Goal: Task Accomplishment & Management: Manage account settings

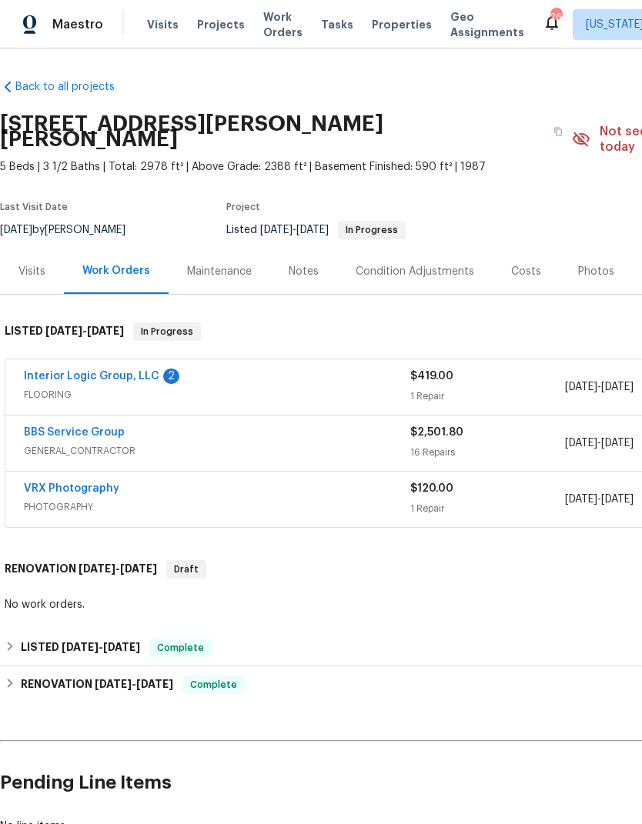
click at [123, 371] on link "Interior Logic Group, LLC" at bounding box center [91, 376] width 135 height 11
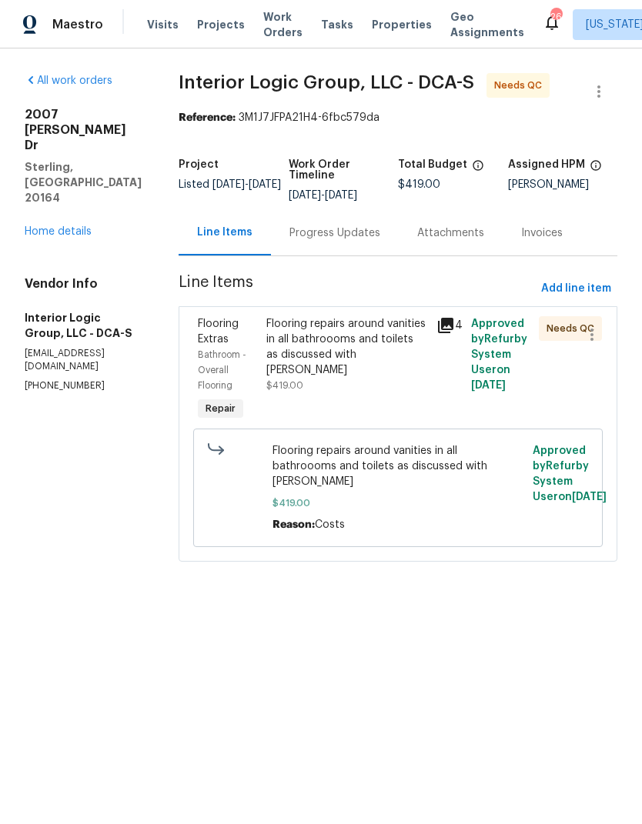
click at [329, 351] on div "Flooring repairs around vanities in all bathroooms and toilets as discussed wit…" at bounding box center [347, 347] width 162 height 62
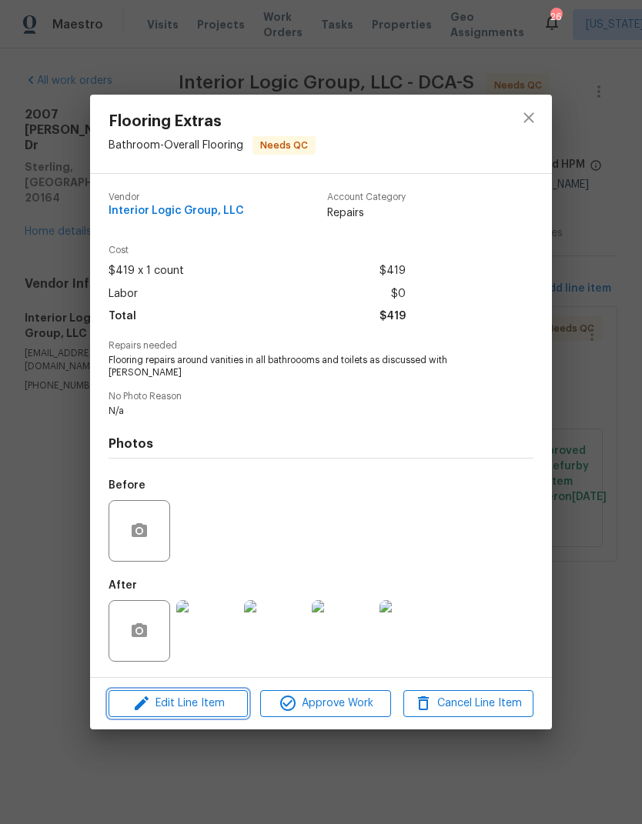
click at [188, 696] on span "Edit Line Item" at bounding box center [178, 703] width 130 height 19
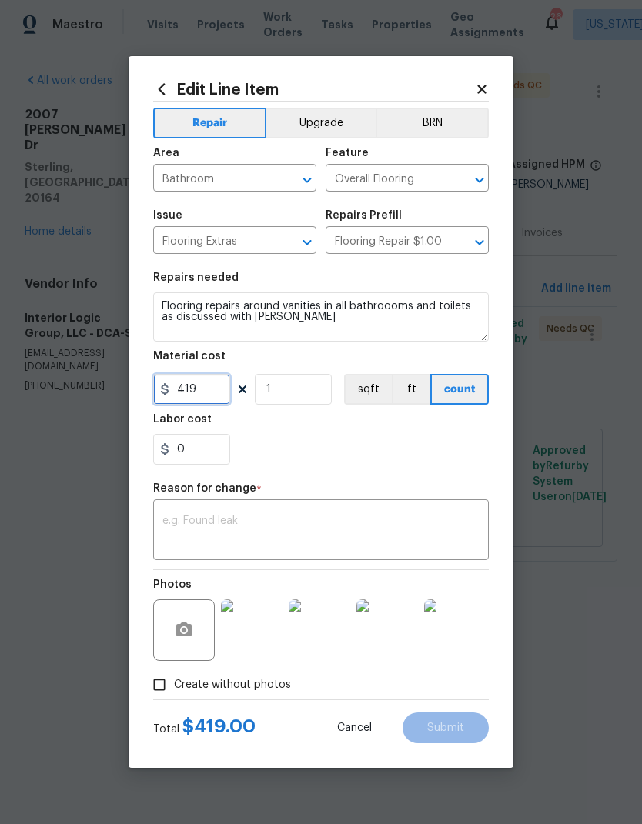
click at [212, 389] on input "419" at bounding box center [191, 389] width 77 height 31
type input "409"
click at [394, 432] on div "Labor cost" at bounding box center [320, 424] width 335 height 20
click at [286, 521] on textarea at bounding box center [320, 531] width 317 height 32
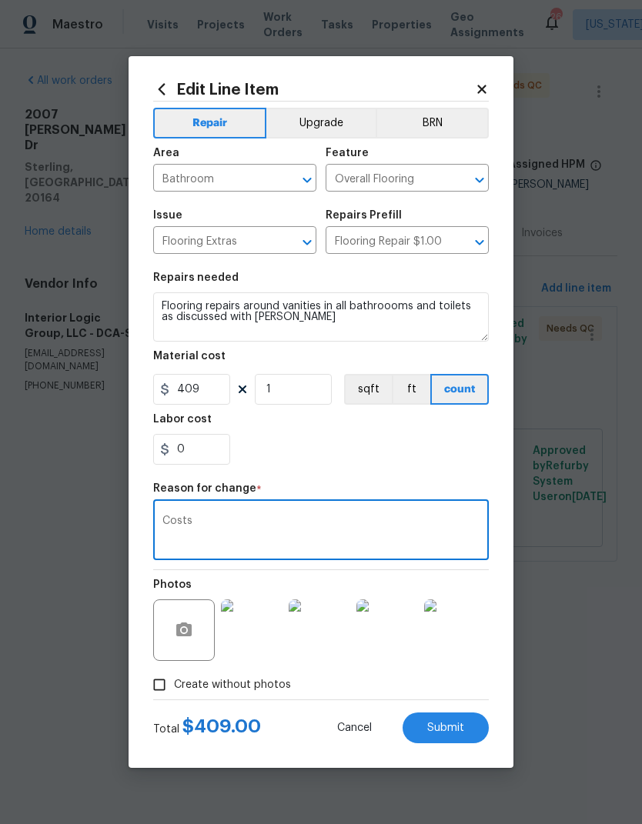
type textarea "Costs"
click at [419, 465] on div "0" at bounding box center [320, 449] width 335 height 31
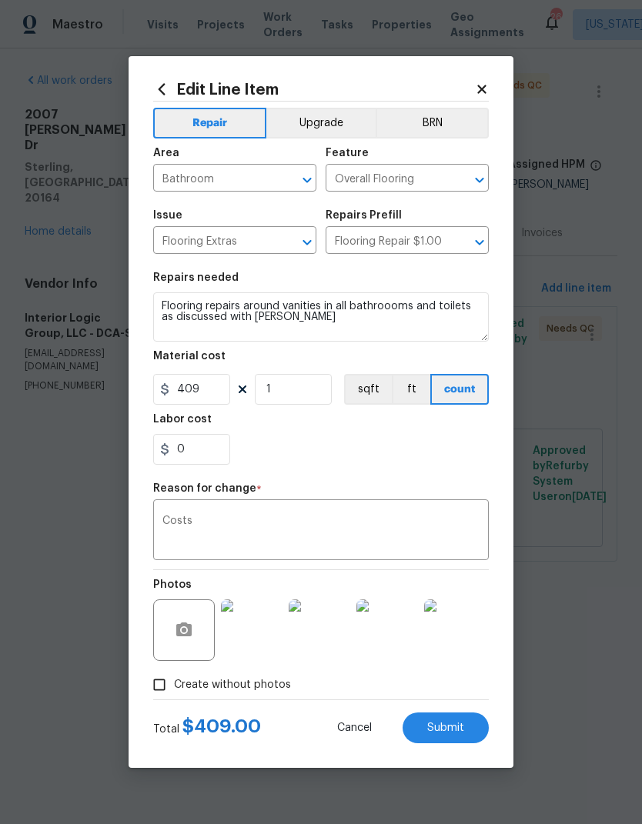
click at [459, 723] on span "Submit" at bounding box center [445, 728] width 37 height 12
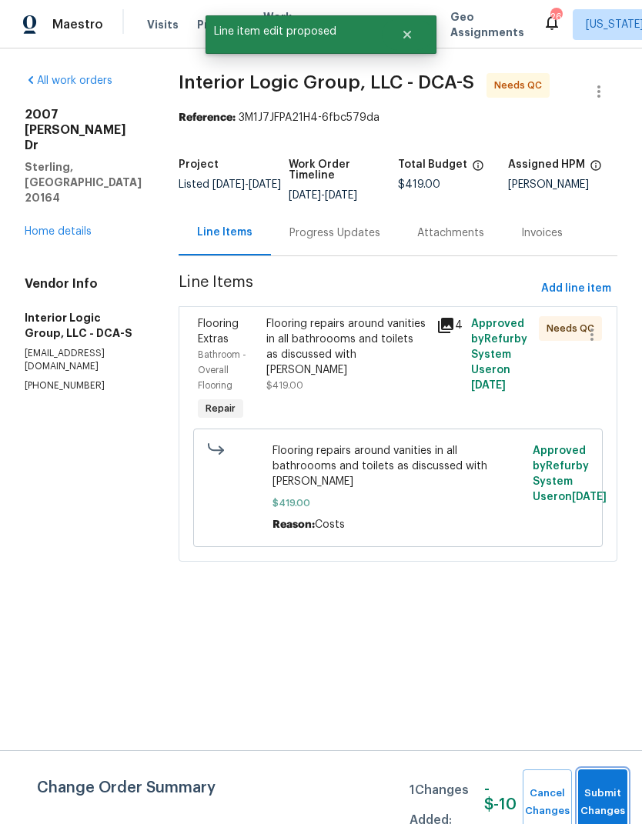
click at [618, 772] on button "Submit Changes" at bounding box center [602, 802] width 49 height 66
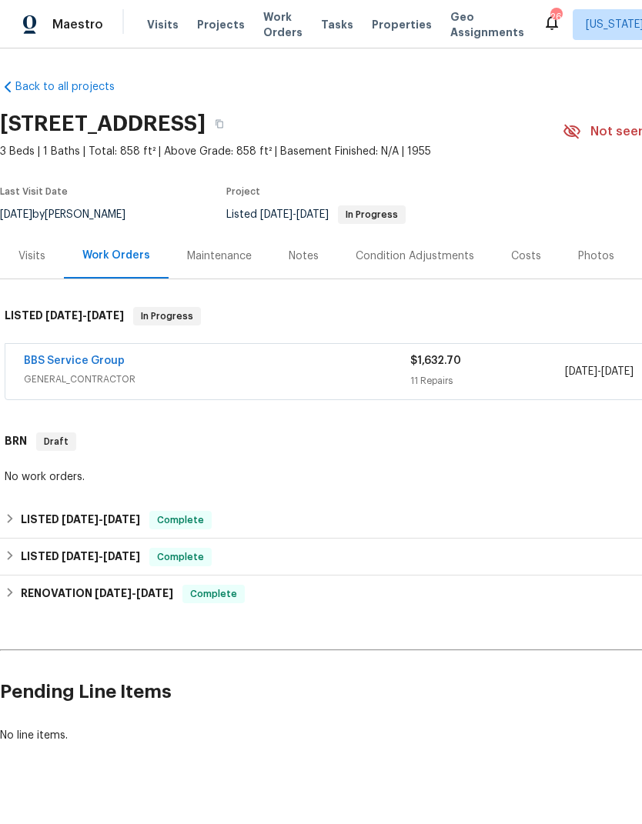
scroll to position [0, -2]
click at [103, 364] on link "BBS Service Group" at bounding box center [74, 360] width 101 height 11
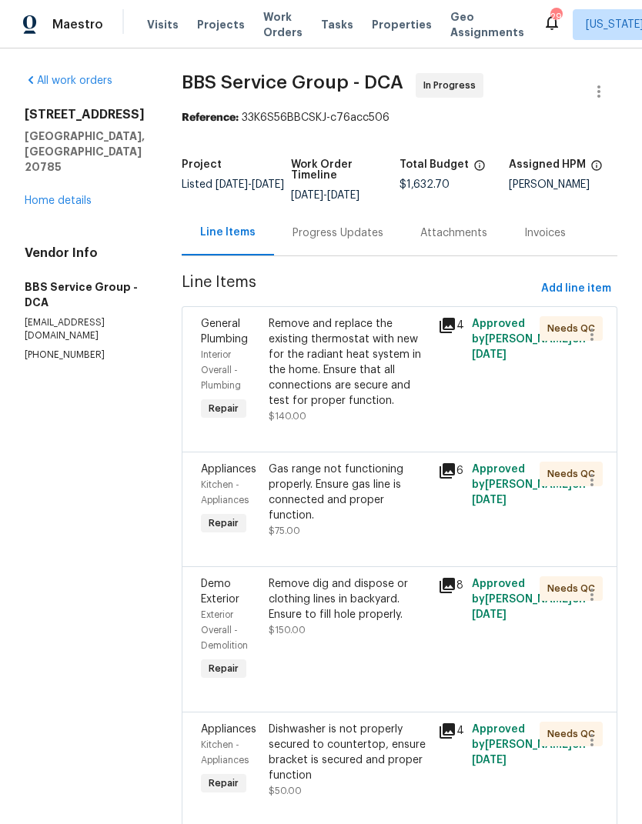
click at [300, 375] on div "Remove and replace the existing thermostat with new for the radiant heat system…" at bounding box center [348, 362] width 160 height 92
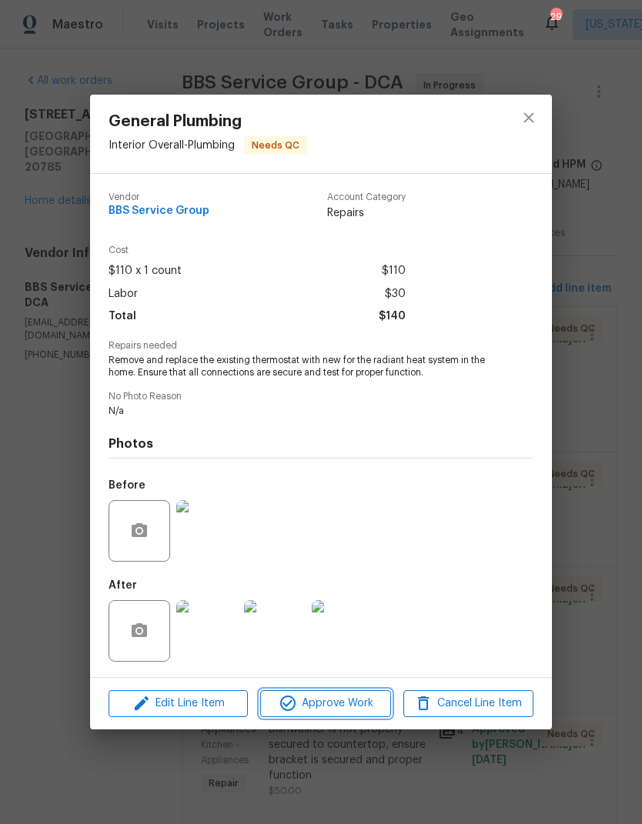
click at [332, 702] on span "Approve Work" at bounding box center [325, 703] width 121 height 19
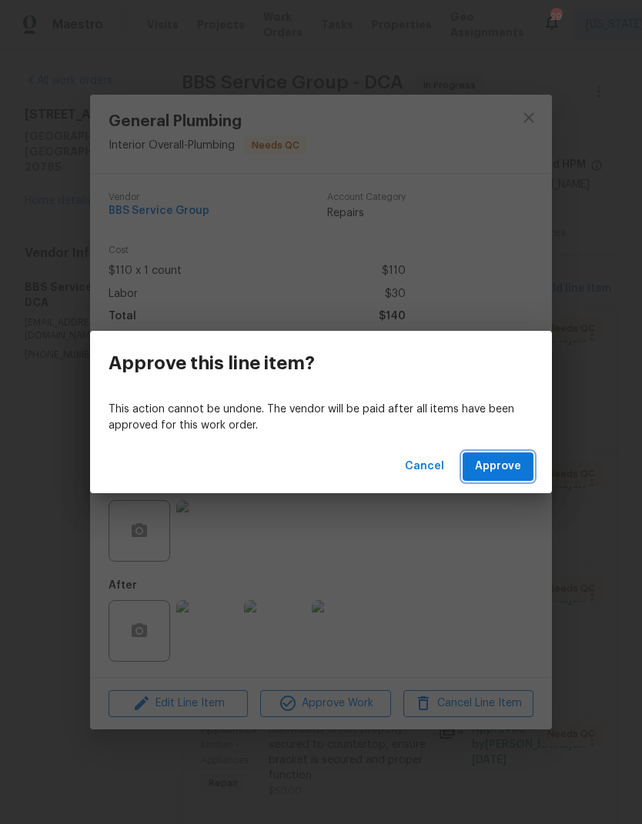
click at [511, 461] on span "Approve" at bounding box center [498, 466] width 46 height 19
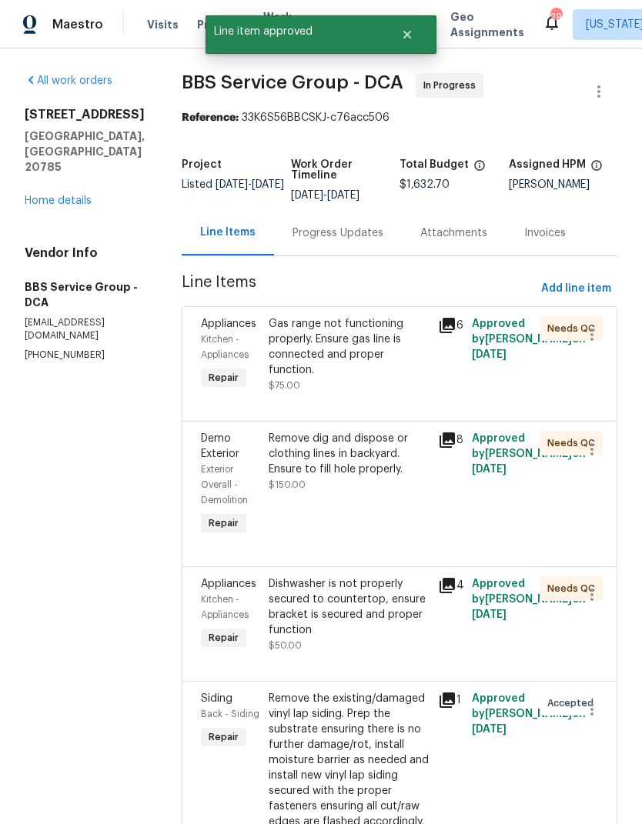
click at [271, 345] on div "Gas range not functioning properly. Ensure gas line is connected and proper fun…" at bounding box center [348, 347] width 160 height 62
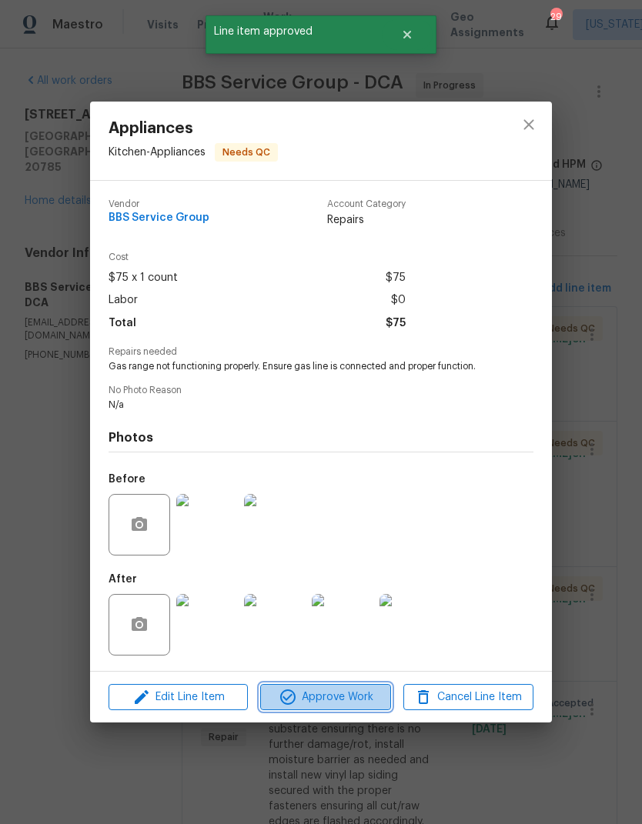
click at [332, 698] on span "Approve Work" at bounding box center [325, 697] width 121 height 19
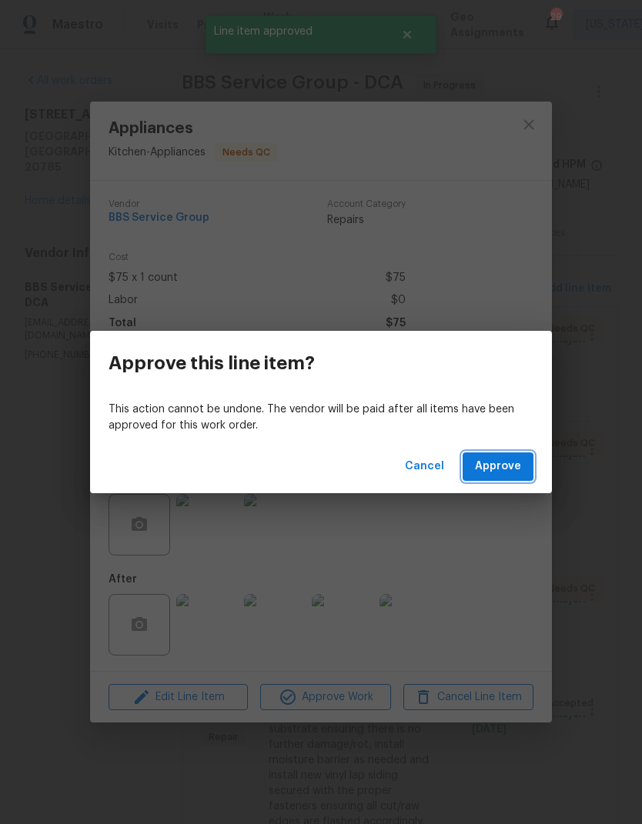
click at [501, 465] on span "Approve" at bounding box center [498, 466] width 46 height 19
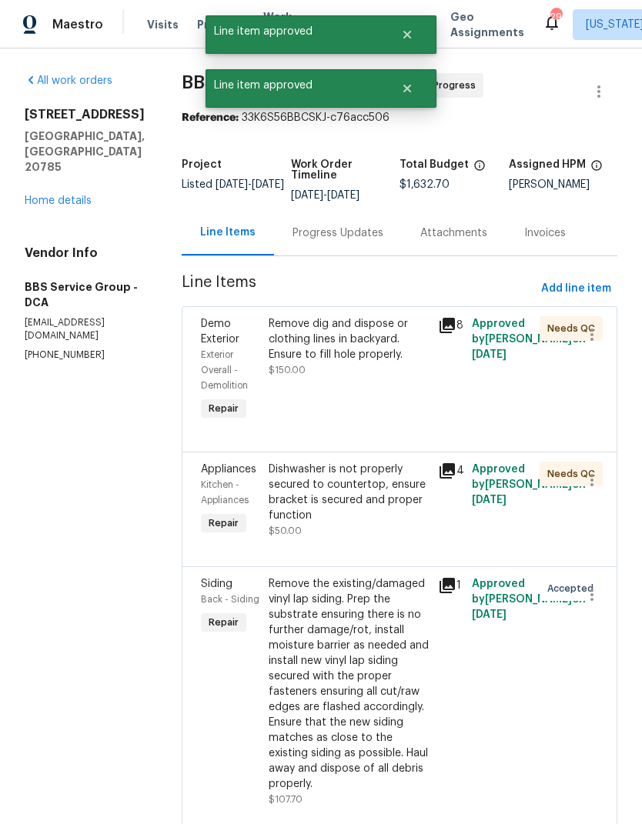
click at [270, 355] on div "Remove dig and dispose or clothing lines in backyard. Ensure to fill hole prope…" at bounding box center [348, 339] width 160 height 46
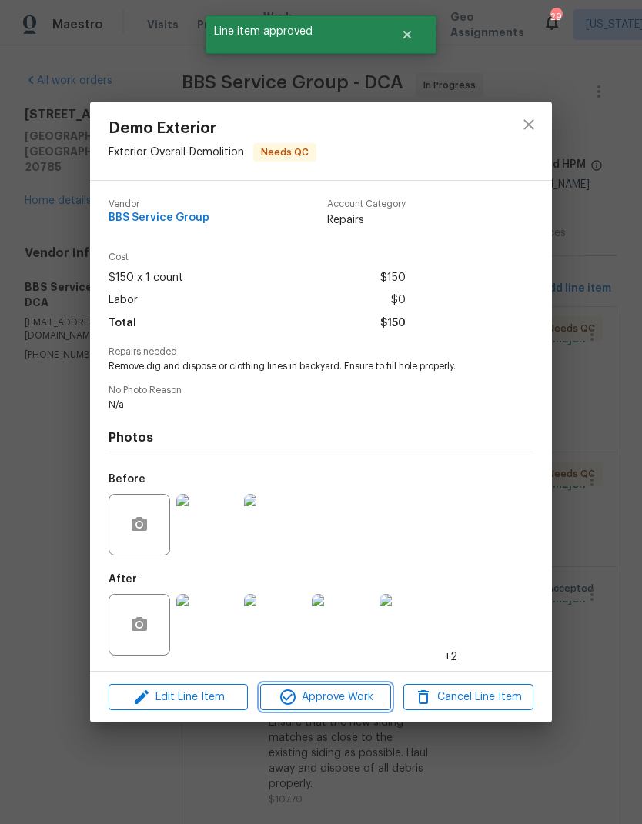
click at [338, 704] on span "Approve Work" at bounding box center [325, 697] width 121 height 19
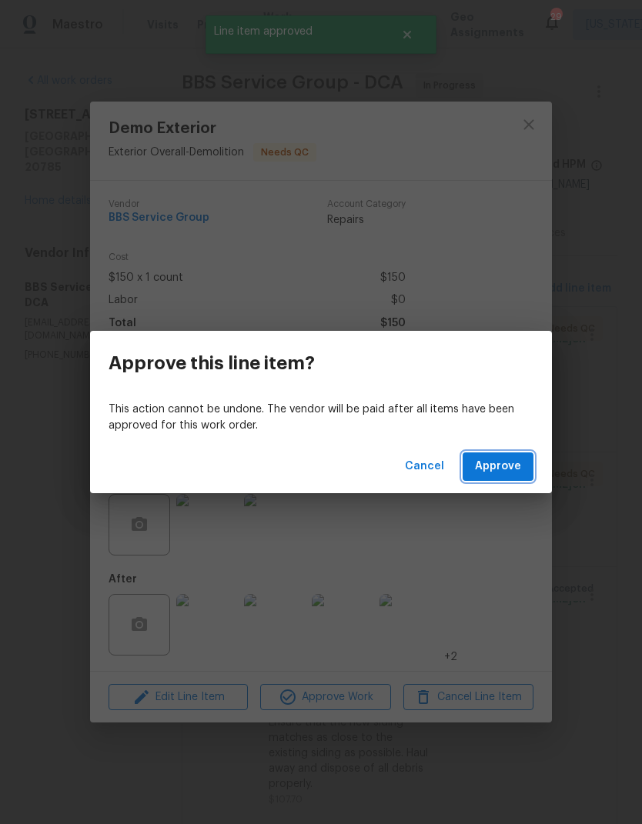
click at [507, 470] on span "Approve" at bounding box center [498, 466] width 46 height 19
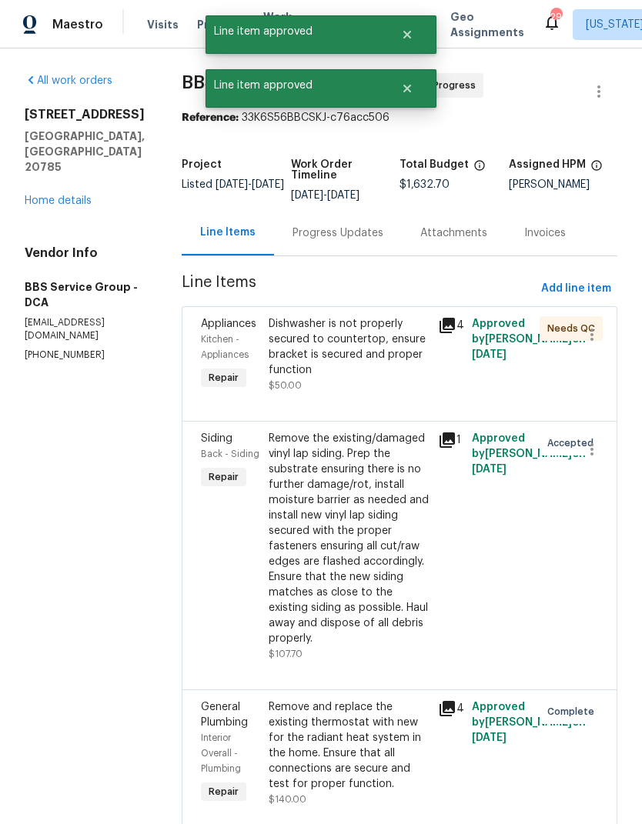
click at [268, 356] on div "Dishwasher is not properly secured to countertop, ensure bracket is secured and…" at bounding box center [348, 347] width 160 height 62
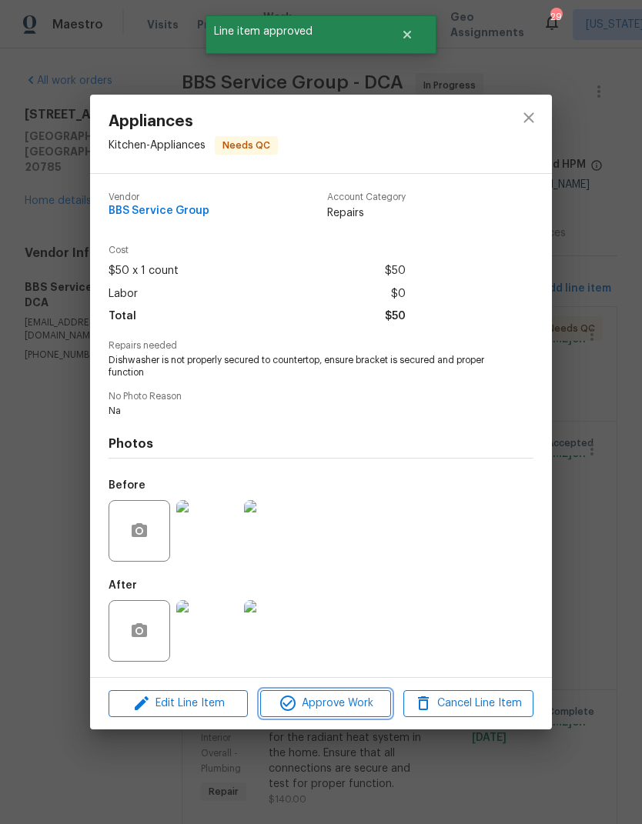
click at [340, 705] on span "Approve Work" at bounding box center [325, 703] width 121 height 19
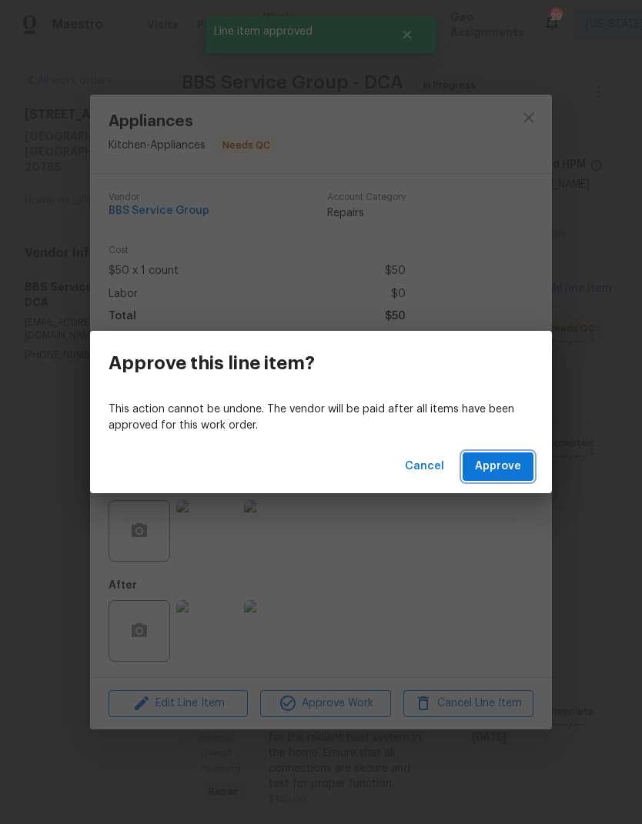
click at [515, 462] on span "Approve" at bounding box center [498, 466] width 46 height 19
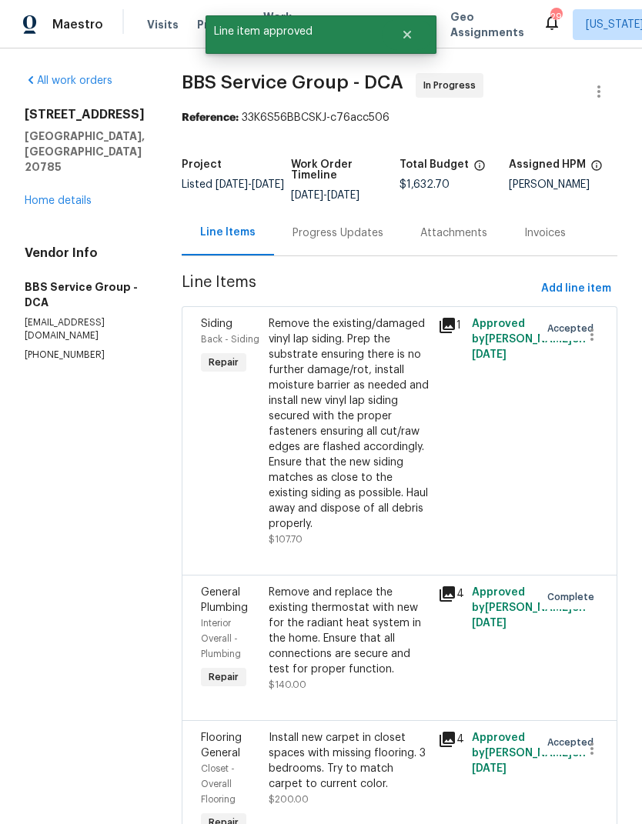
click at [31, 205] on link "Home details" at bounding box center [58, 200] width 67 height 11
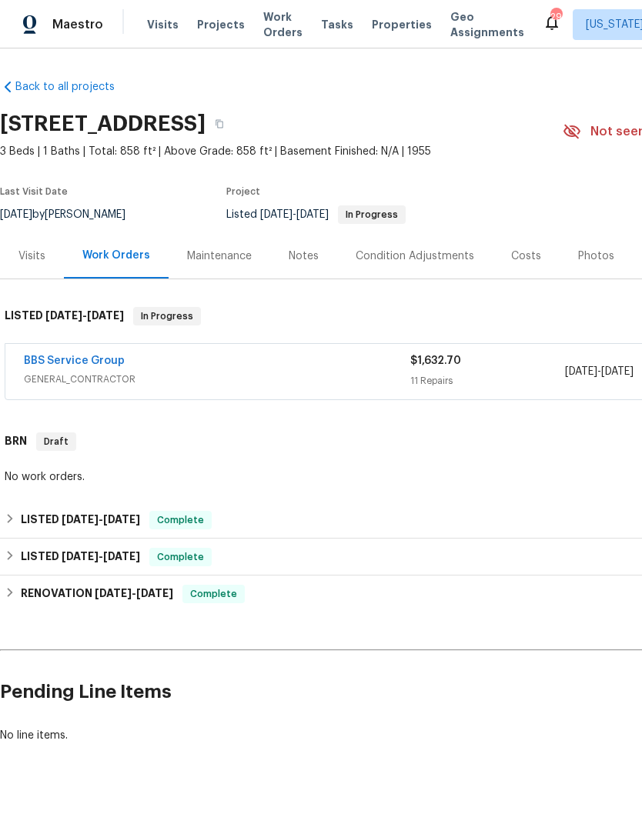
click at [49, 364] on link "BBS Service Group" at bounding box center [74, 360] width 101 height 11
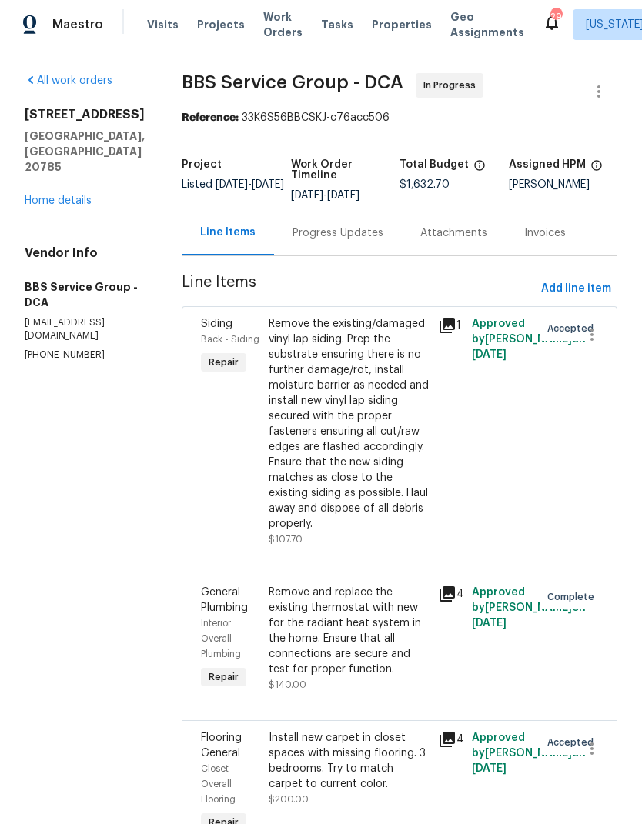
click at [328, 236] on div "Progress Updates" at bounding box center [337, 232] width 91 height 15
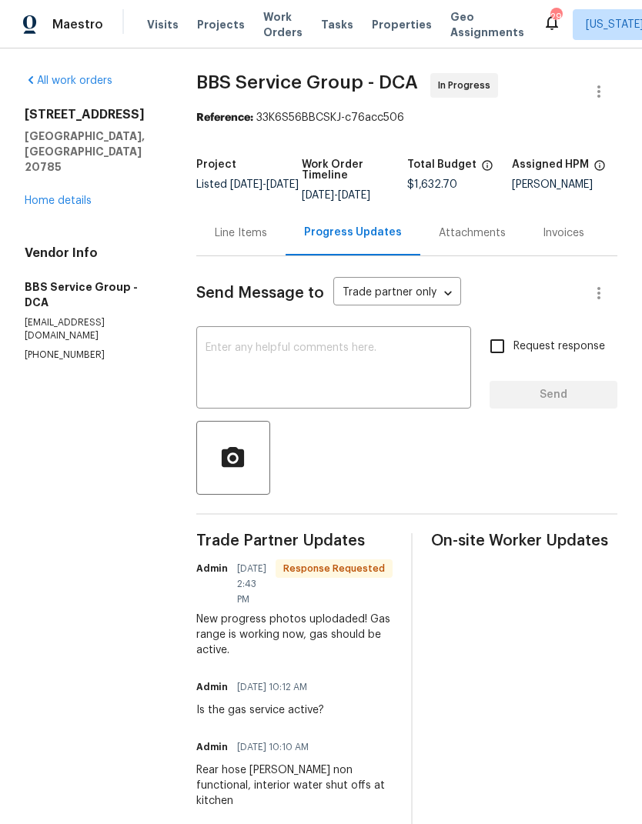
click at [331, 396] on textarea at bounding box center [333, 369] width 256 height 54
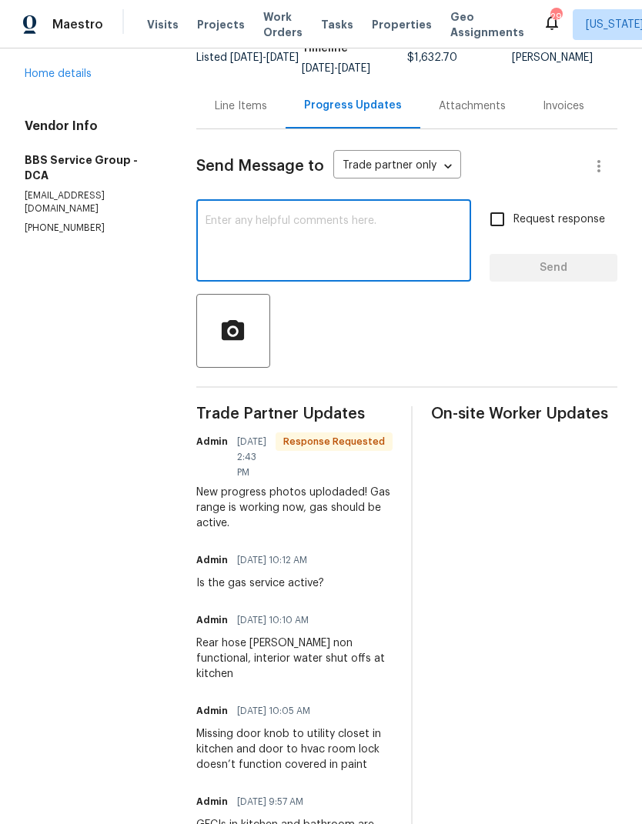
scroll to position [150, 0]
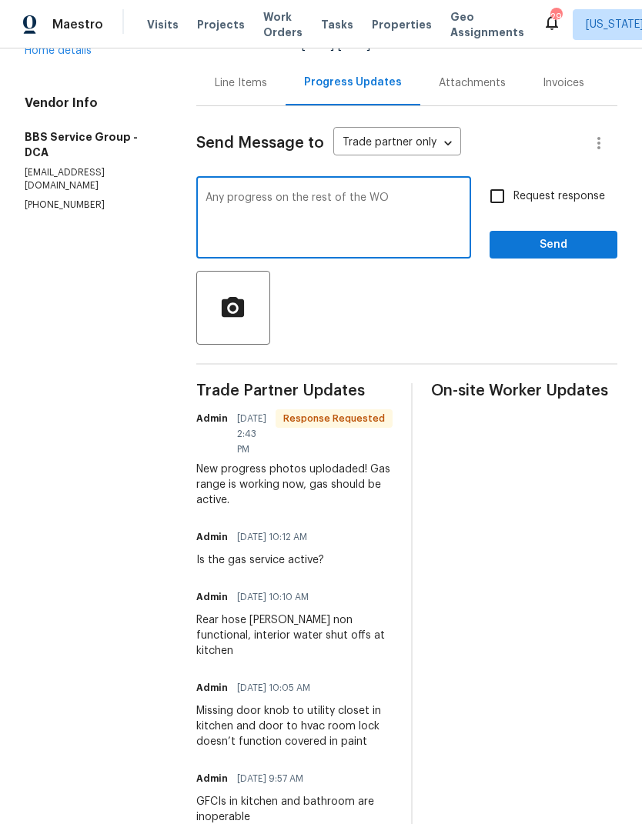
type textarea "Any progress on the rest of the WO"
click at [485, 206] on input "Request response" at bounding box center [497, 196] width 32 height 32
checkbox input "true"
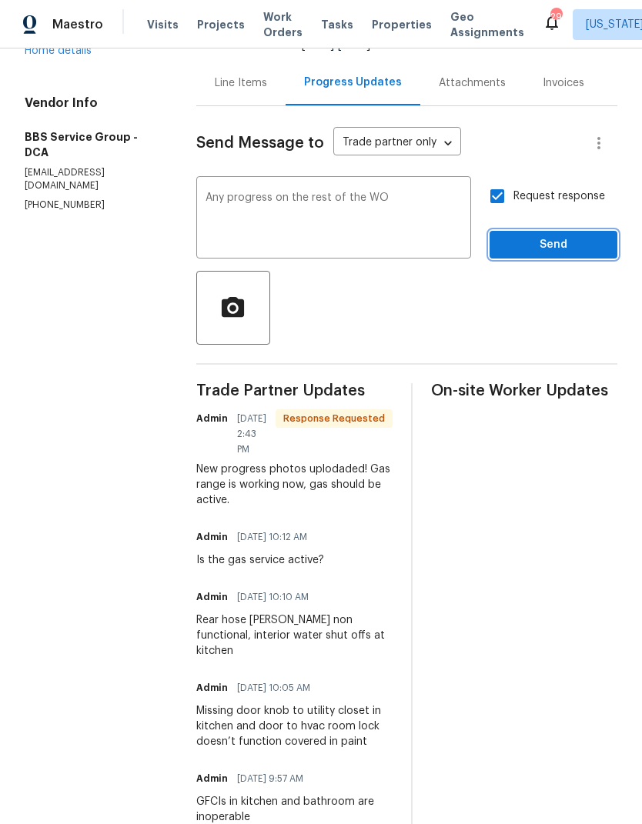
click at [562, 255] on span "Send" at bounding box center [553, 244] width 103 height 19
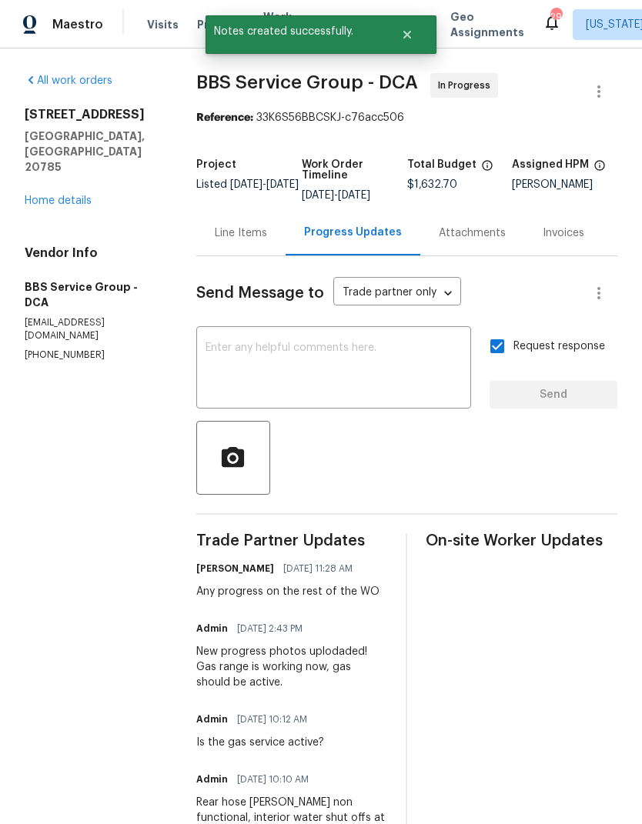
click at [43, 195] on link "Home details" at bounding box center [58, 200] width 67 height 11
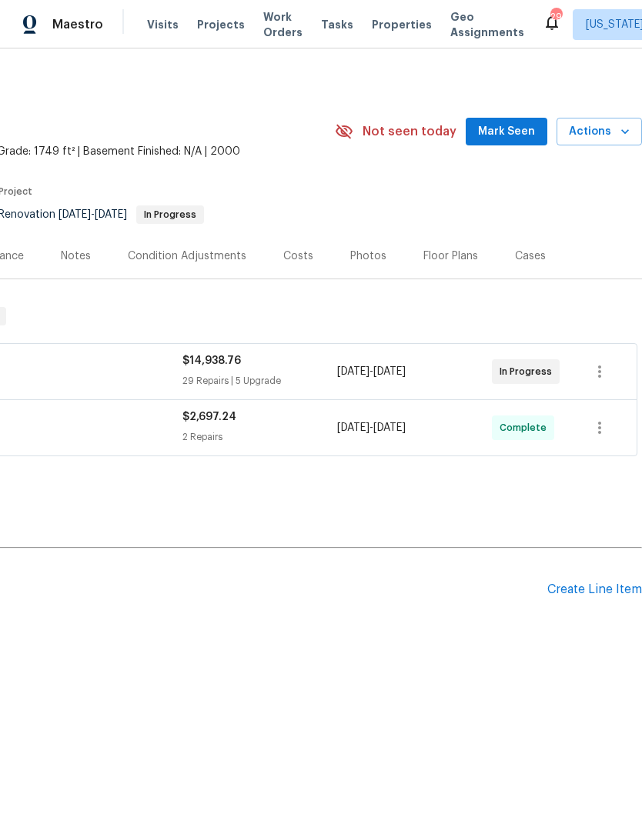
scroll to position [0, 228]
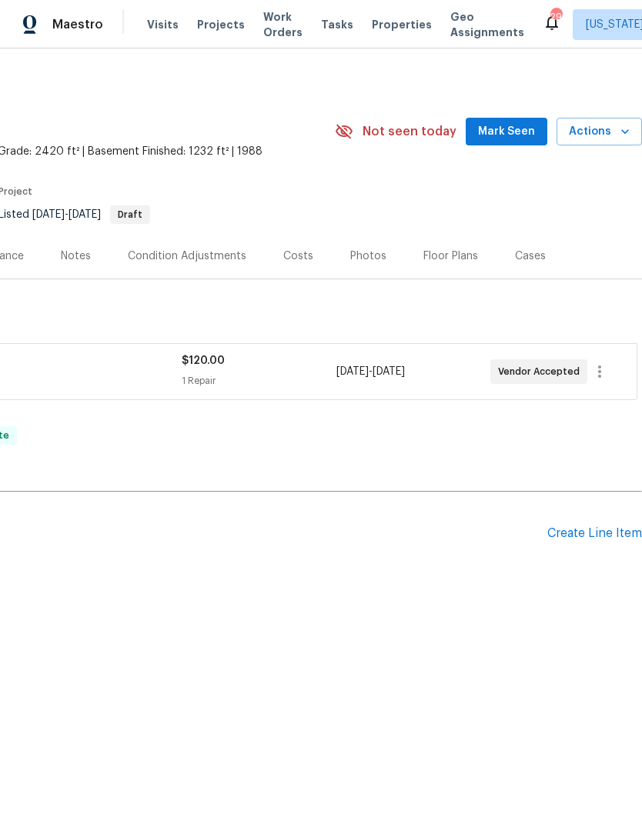
scroll to position [0, 228]
click at [600, 526] on div "Create Line Item" at bounding box center [594, 533] width 95 height 15
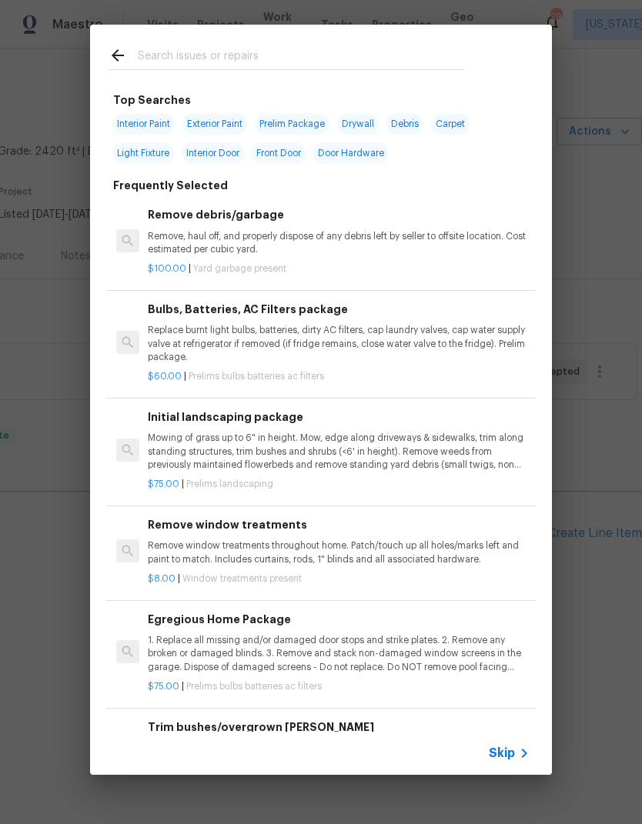
click at [254, 67] on input "text" at bounding box center [301, 57] width 326 height 23
type input "Dead"
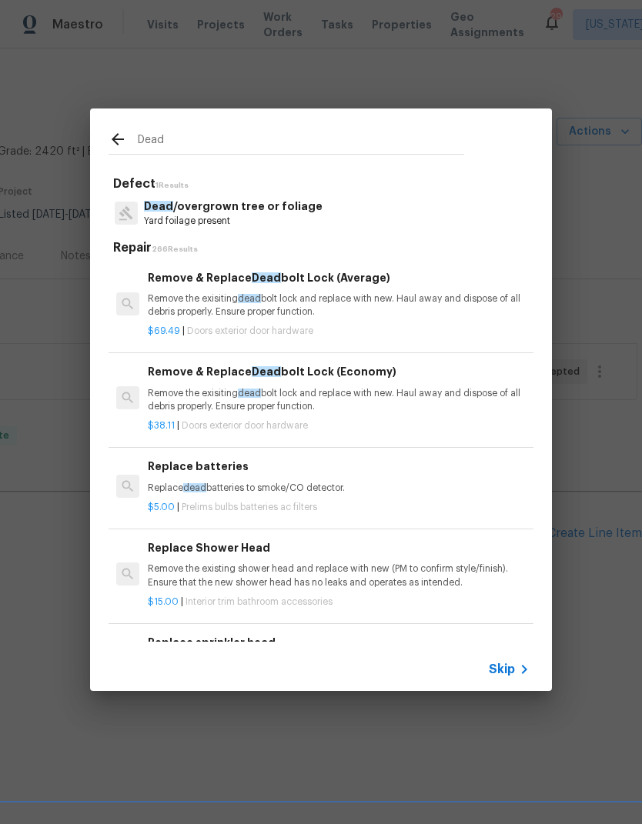
click at [249, 308] on p "Remove the exisiting dead bolt lock and replace with new. Haul away and dispose…" at bounding box center [339, 305] width 382 height 26
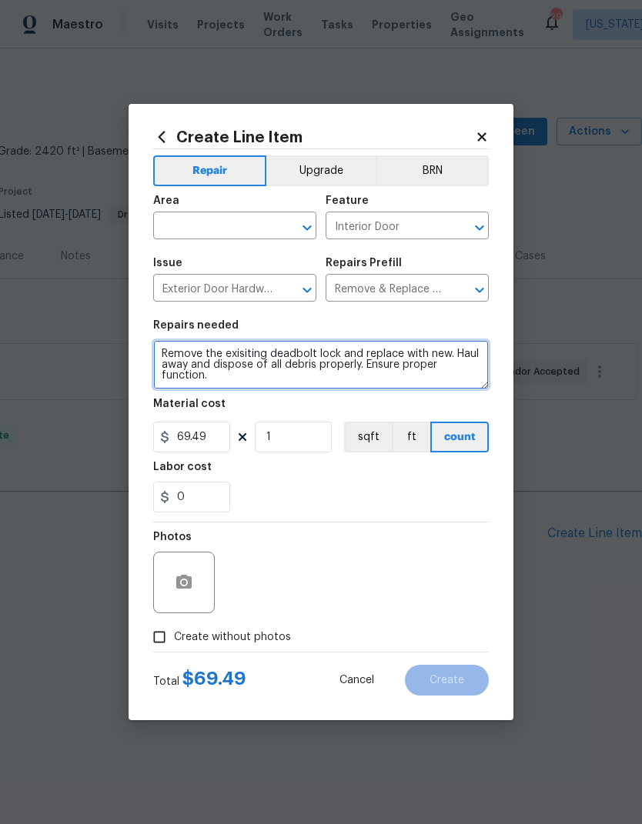
click at [253, 355] on textarea "Remove the exisiting deadbolt lock and replace with new. Haul away and dispose …" at bounding box center [320, 364] width 335 height 49
click at [263, 365] on textarea "Remove the exisiting deadbolt lock and replace with new. Haul away and dispose …" at bounding box center [320, 364] width 335 height 49
click at [271, 361] on textarea "Remove the exisiting deadbolt lock and replace with new. Haul away and dispose …" at bounding box center [320, 364] width 335 height 49
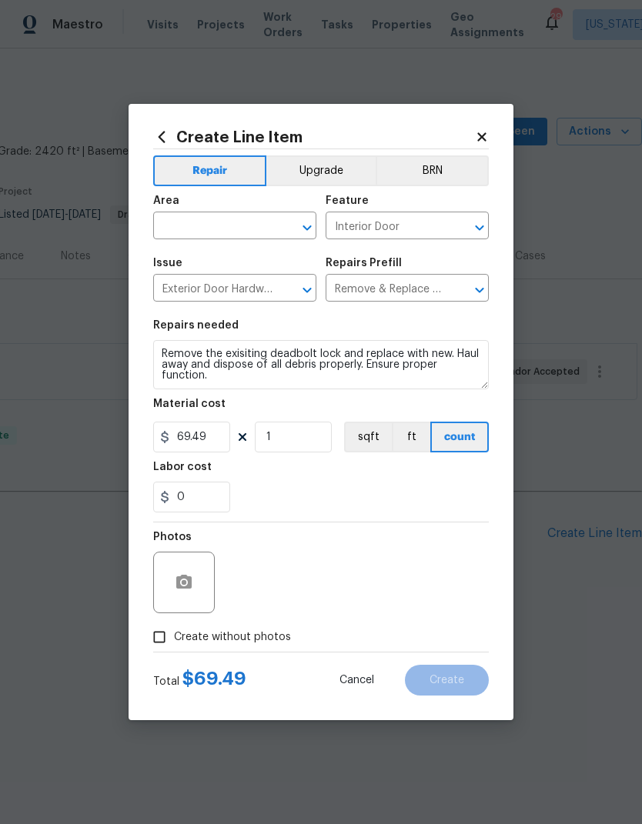
click at [162, 131] on icon at bounding box center [161, 137] width 7 height 12
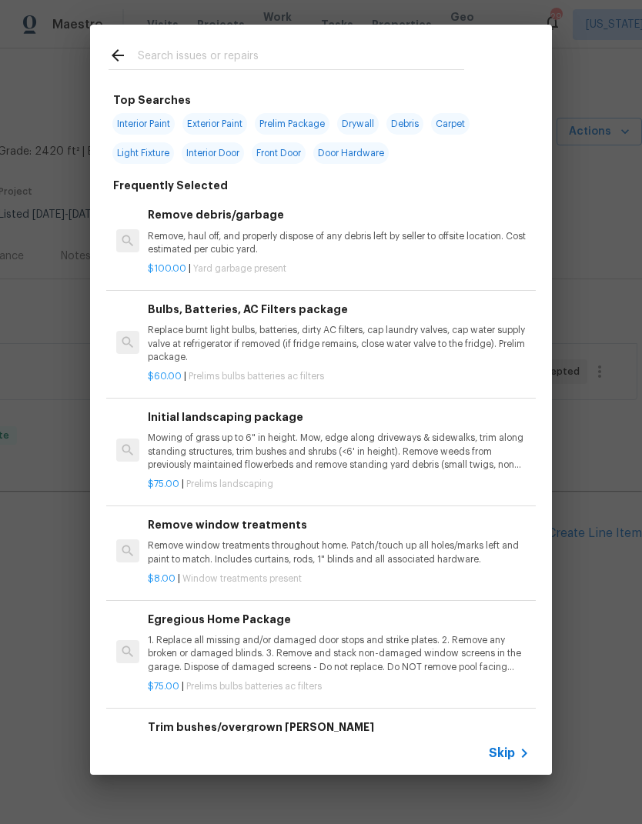
click at [268, 57] on input "text" at bounding box center [301, 57] width 326 height 23
type input "Passage"
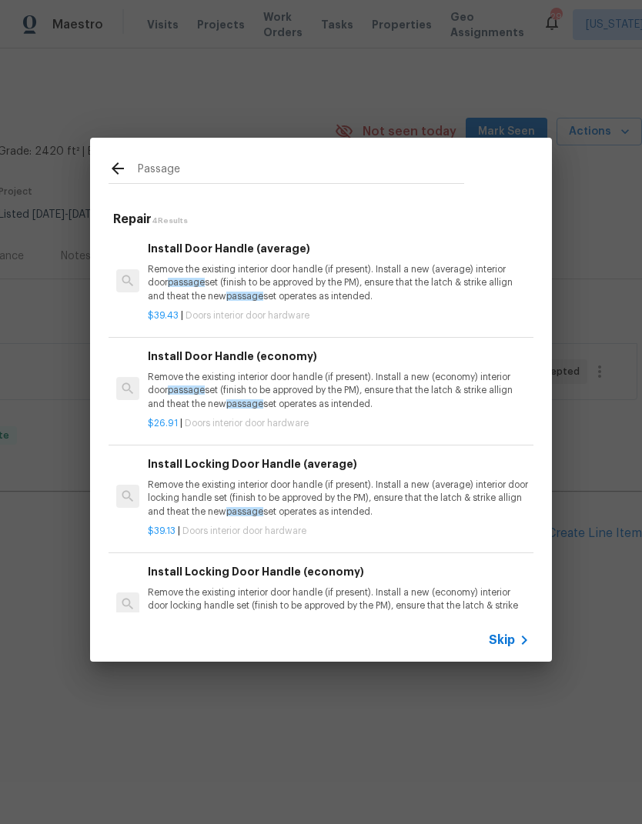
scroll to position [0, 0]
click at [250, 289] on p "Remove the existing interior door handle (if present). Install a new (average) …" at bounding box center [339, 282] width 382 height 39
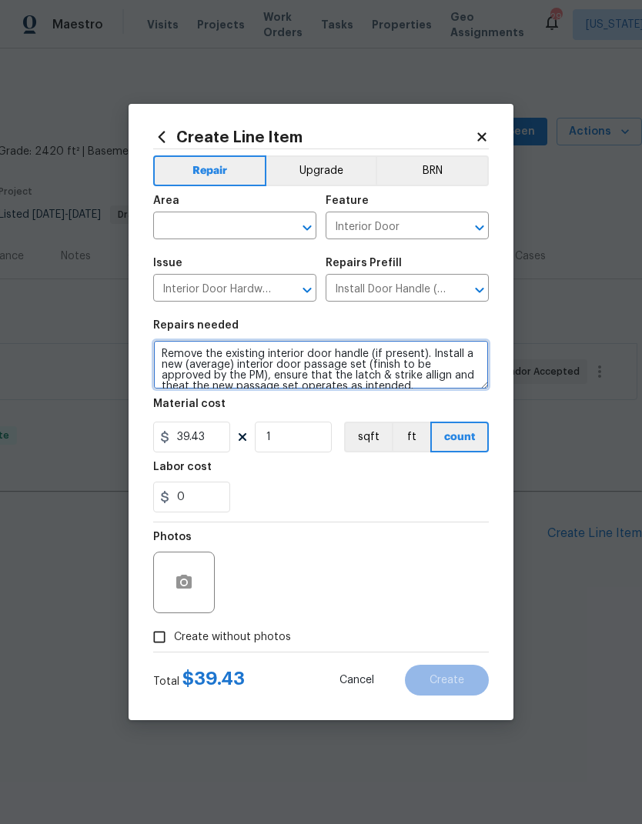
click at [285, 377] on textarea "Remove the existing interior door handle (if present). Install a new (average) …" at bounding box center [320, 364] width 335 height 49
click at [289, 367] on textarea "Remove the existing interior door handle (if present). Install a new (average) …" at bounding box center [320, 364] width 335 height 49
click at [294, 368] on textarea "Remove the existing interior door handle (if present). Install a new (average) …" at bounding box center [320, 364] width 335 height 49
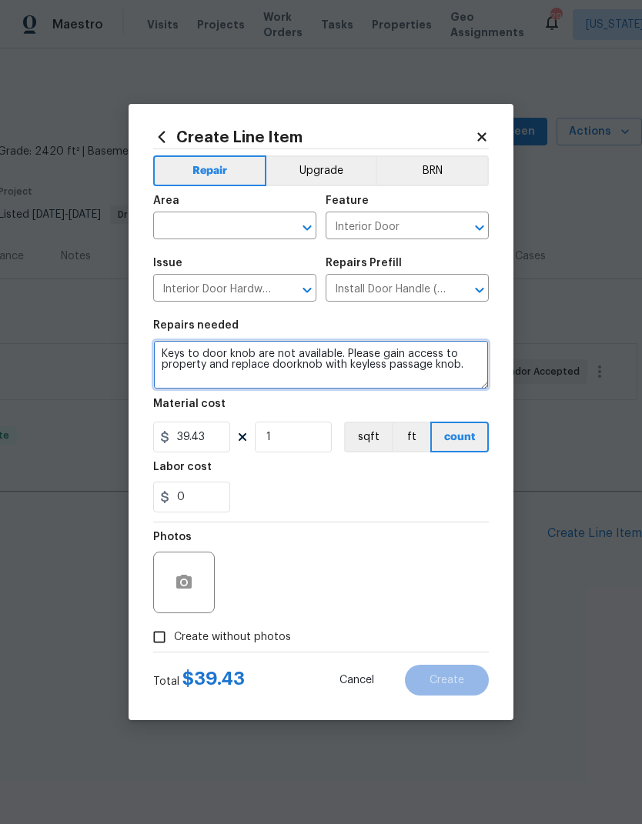
type textarea "Keys to door knob are not available. Please gain access to property and replace…"
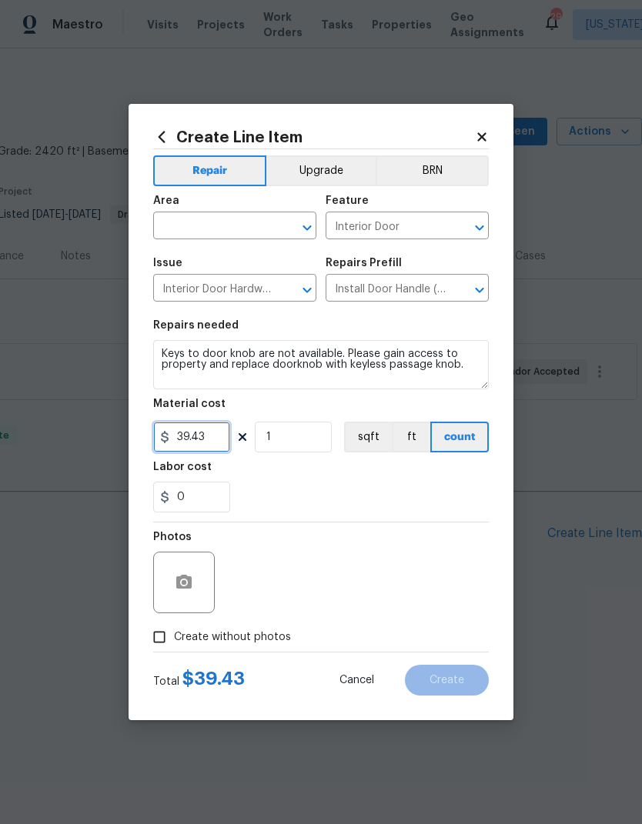
click at [199, 435] on input "39.43" at bounding box center [191, 437] width 77 height 31
click at [198, 434] on input "39.43" at bounding box center [191, 437] width 77 height 31
click at [202, 441] on input "39.43" at bounding box center [191, 437] width 77 height 31
click at [202, 435] on input "39.43" at bounding box center [191, 437] width 77 height 31
click at [201, 435] on input "39.43" at bounding box center [191, 437] width 77 height 31
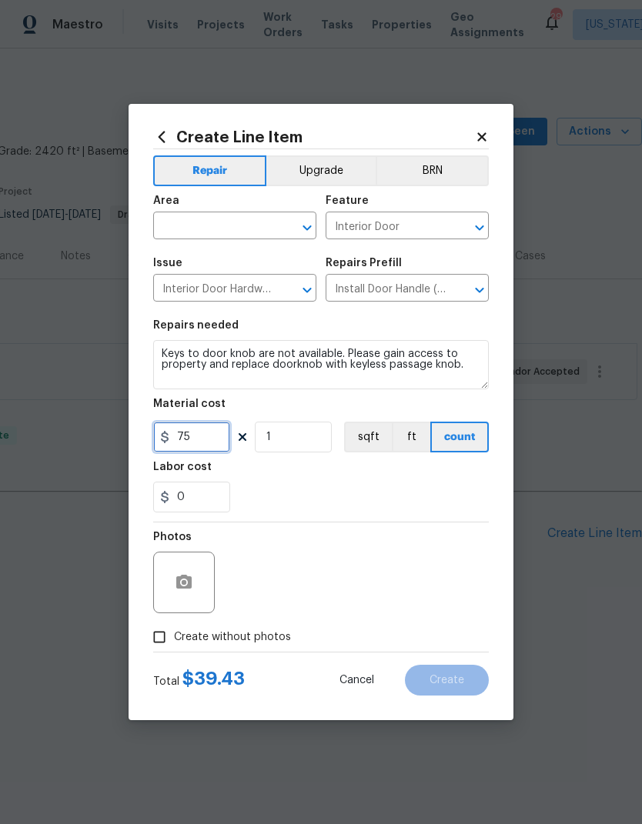
type input "75"
click at [340, 479] on div "Labor cost" at bounding box center [320, 472] width 335 height 20
click at [166, 632] on input "Create without photos" at bounding box center [159, 636] width 29 height 29
checkbox input "true"
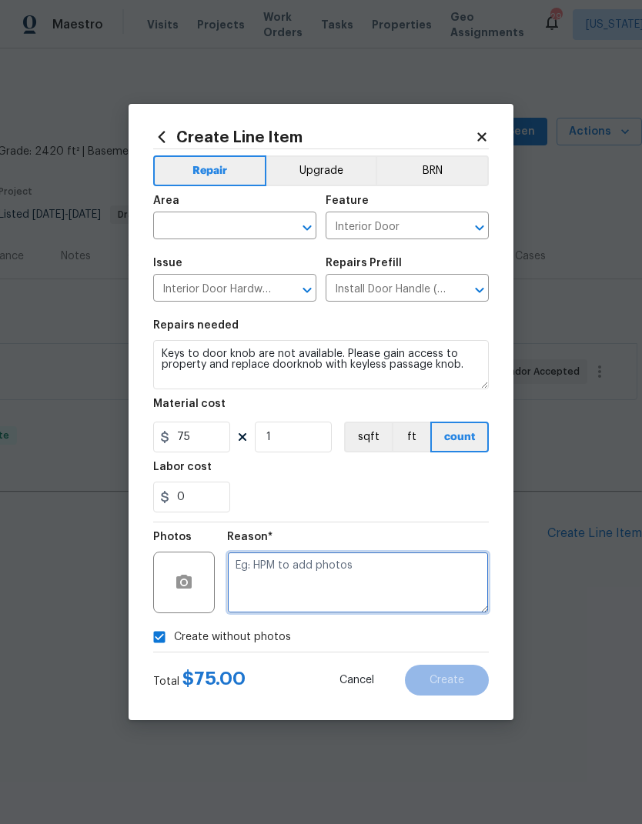
click at [378, 562] on textarea at bounding box center [358, 583] width 262 height 62
type textarea "N/a"
click at [225, 228] on input "text" at bounding box center [213, 227] width 120 height 24
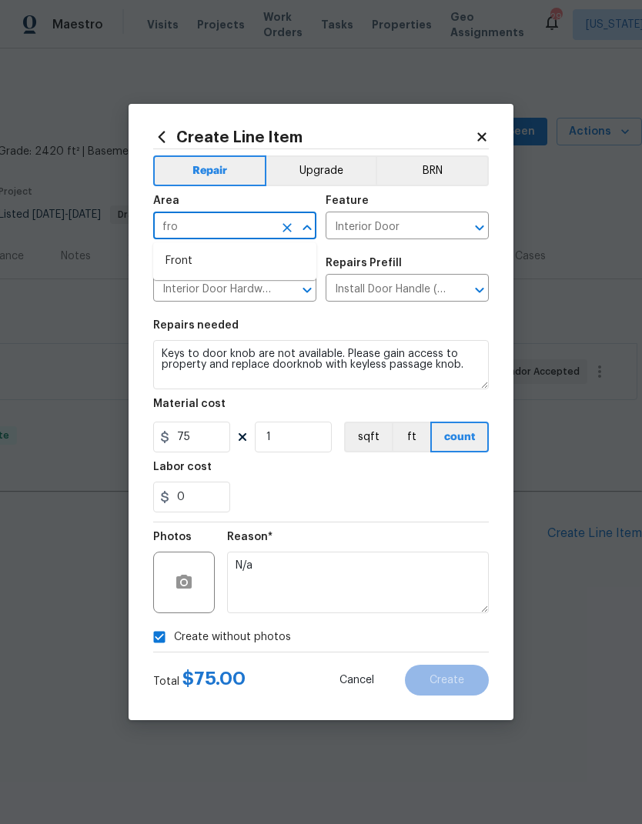
click at [215, 268] on li "Front" at bounding box center [234, 260] width 163 height 25
type input "Front"
click at [336, 399] on section "Repairs needed Keys to door knob are not available. Please gain access to prope…" at bounding box center [320, 416] width 335 height 211
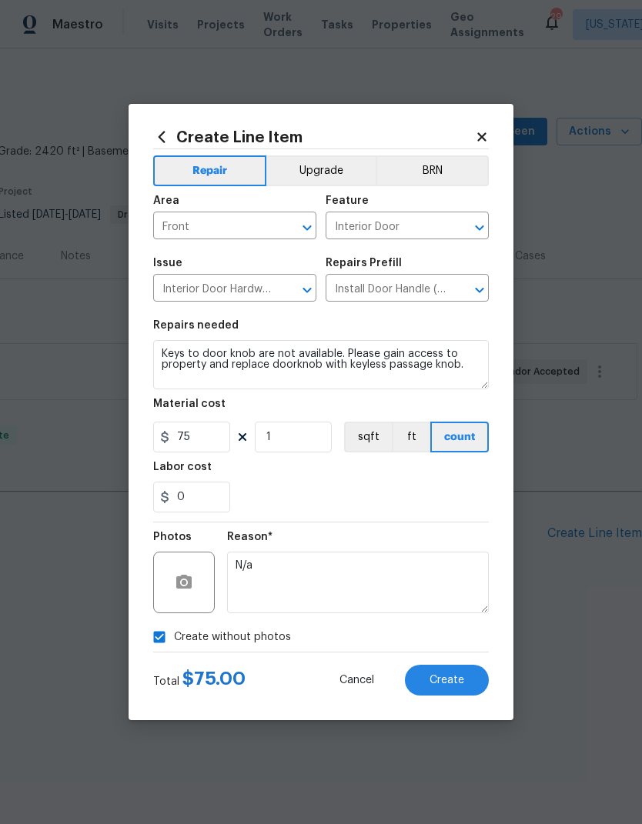
click at [452, 680] on span "Create" at bounding box center [446, 681] width 35 height 12
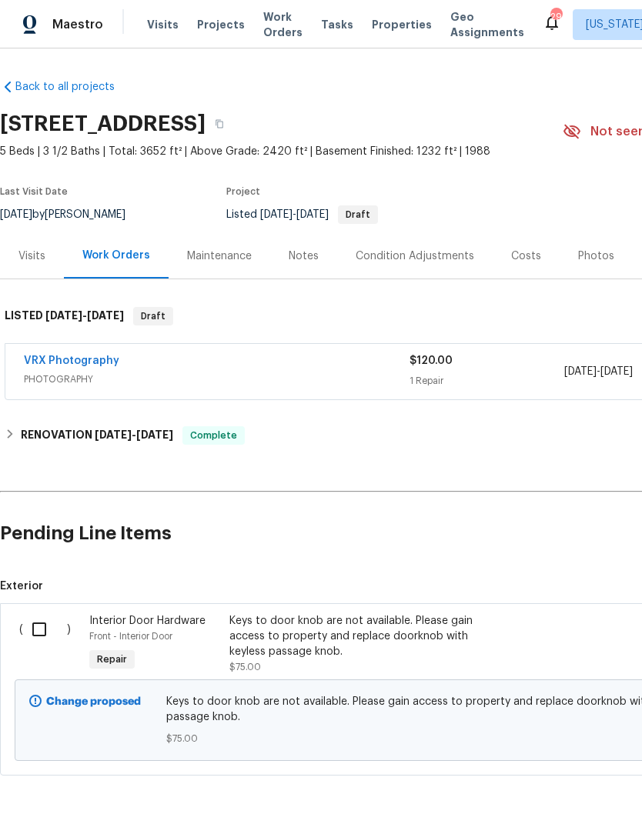
click at [43, 622] on input "checkbox" at bounding box center [45, 629] width 44 height 32
checkbox input "true"
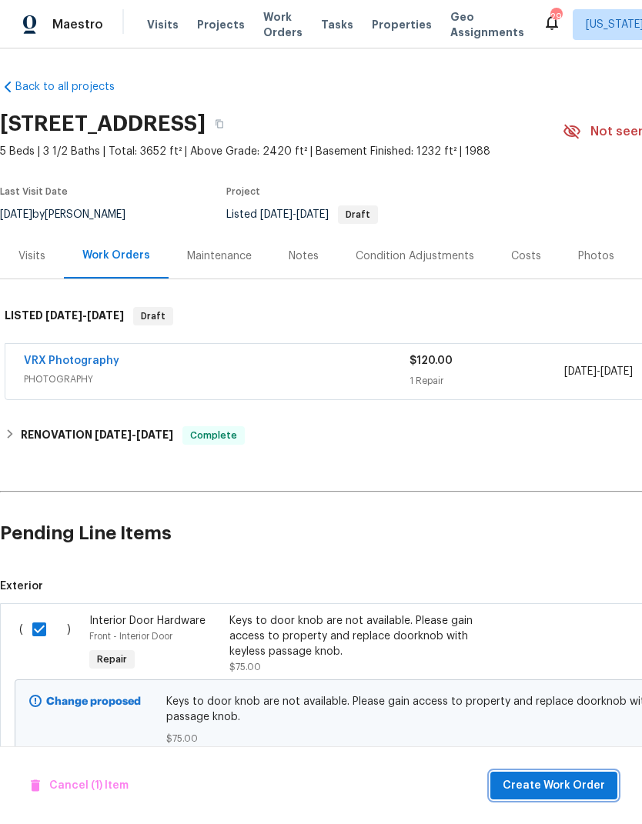
click at [574, 783] on span "Create Work Order" at bounding box center [553, 785] width 102 height 19
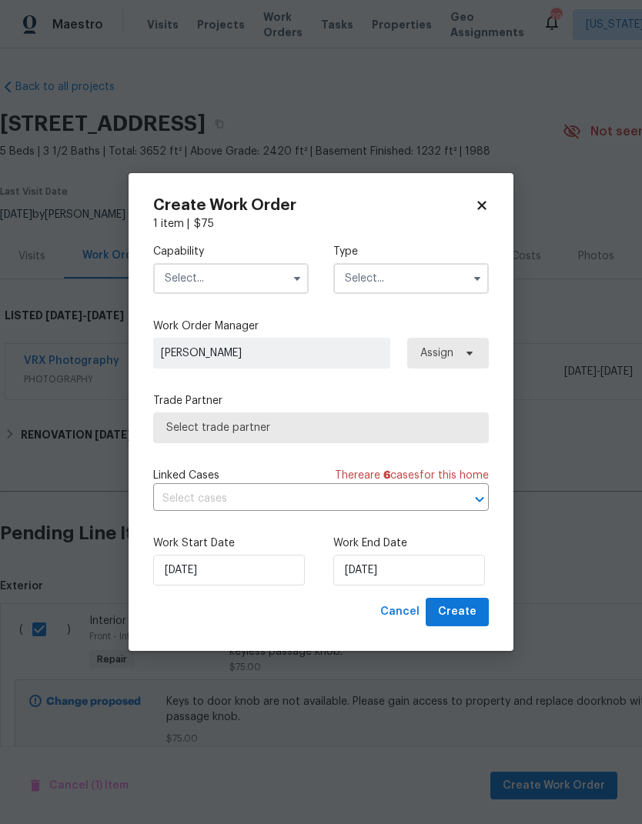
click at [259, 281] on input "text" at bounding box center [230, 278] width 155 height 31
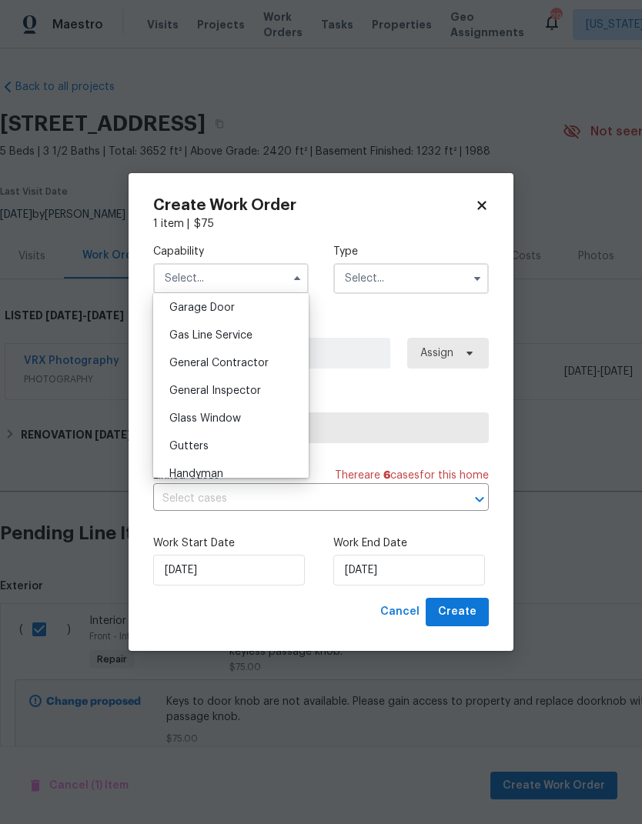
scroll to position [682, 0]
click at [263, 359] on span "General Contractor" at bounding box center [218, 363] width 99 height 11
type input "General Contractor"
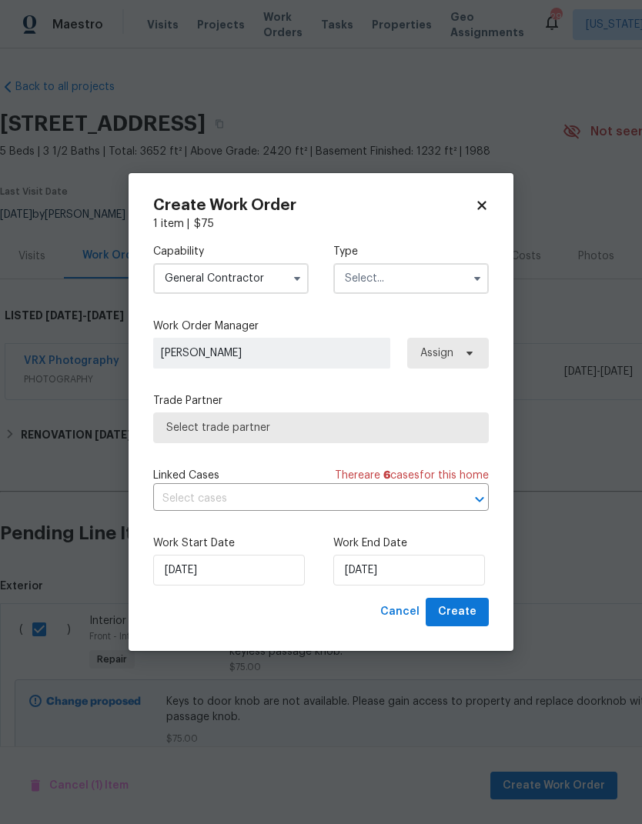
click at [410, 275] on input "text" at bounding box center [410, 278] width 155 height 31
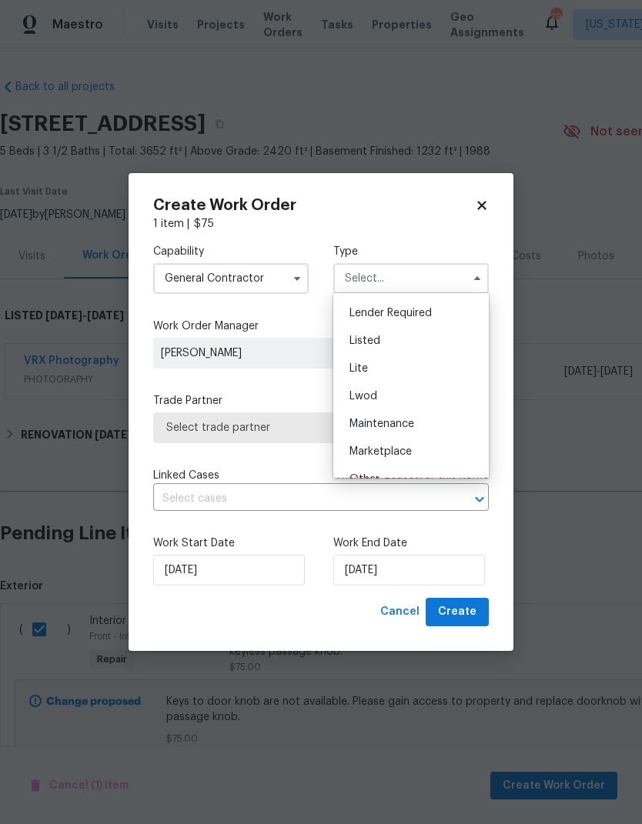
scroll to position [135, 0]
click at [393, 345] on div "Listed" at bounding box center [411, 342] width 148 height 28
type input "Listed"
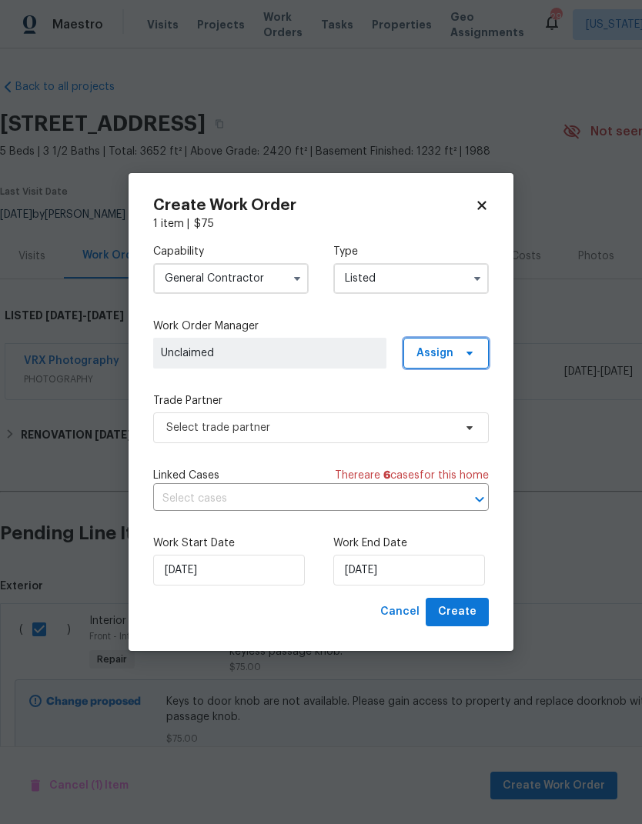
click at [461, 353] on span at bounding box center [466, 353] width 17 height 12
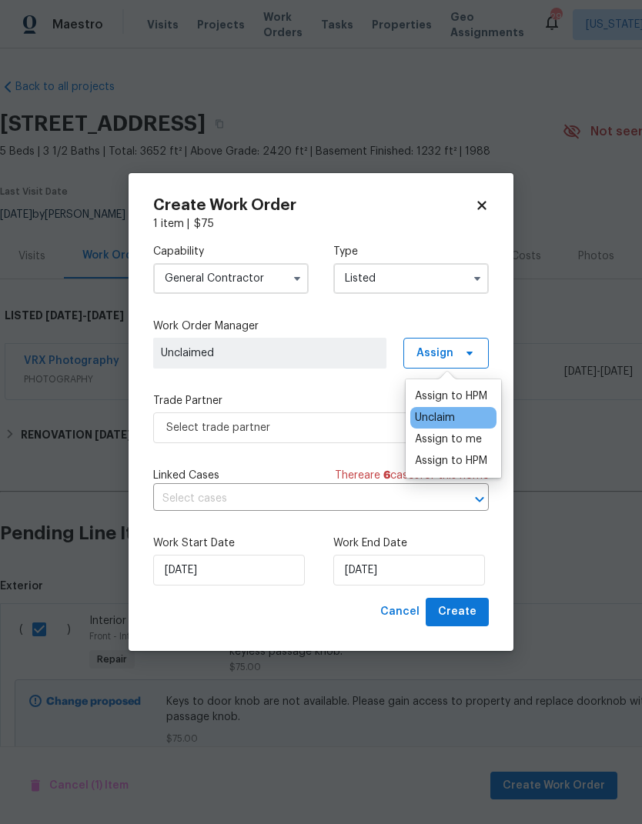
click at [474, 438] on div "Assign to me" at bounding box center [448, 439] width 67 height 15
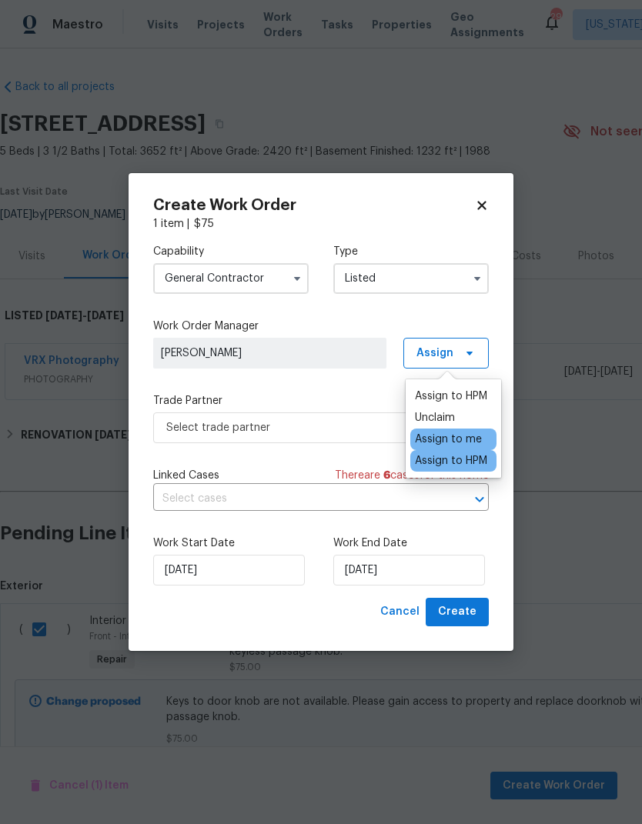
click at [352, 389] on div "Capability General Contractor Type Listed Work Order Manager Nicolas Campuzano …" at bounding box center [320, 415] width 335 height 366
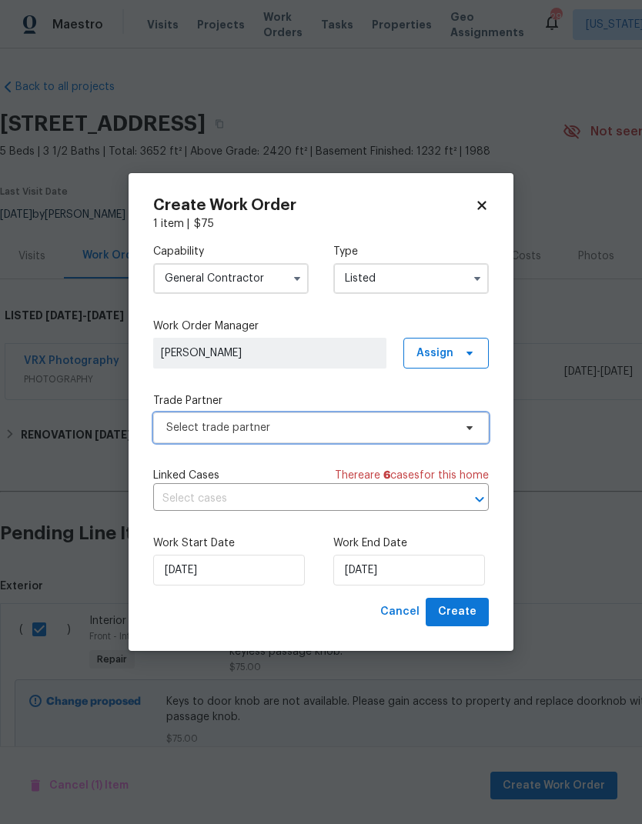
click at [369, 422] on span "Select trade partner" at bounding box center [309, 427] width 287 height 15
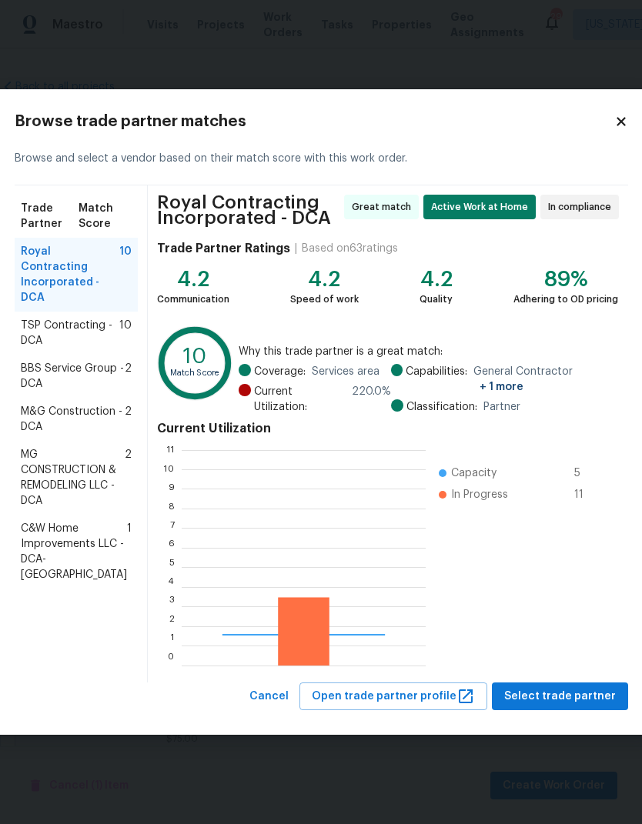
scroll to position [215, 244]
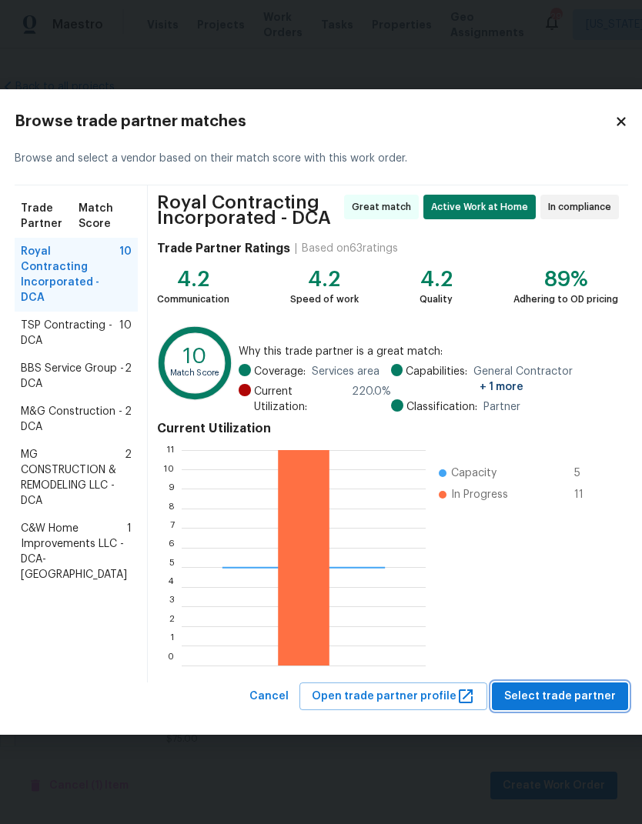
click at [569, 694] on span "Select trade partner" at bounding box center [560, 696] width 112 height 19
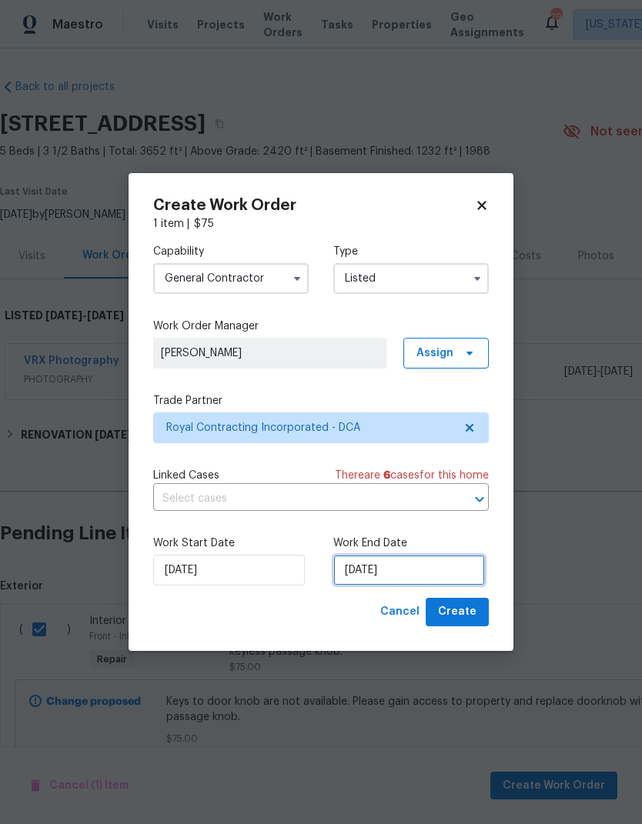
click at [405, 566] on input "8/28/2025" at bounding box center [409, 570] width 152 height 31
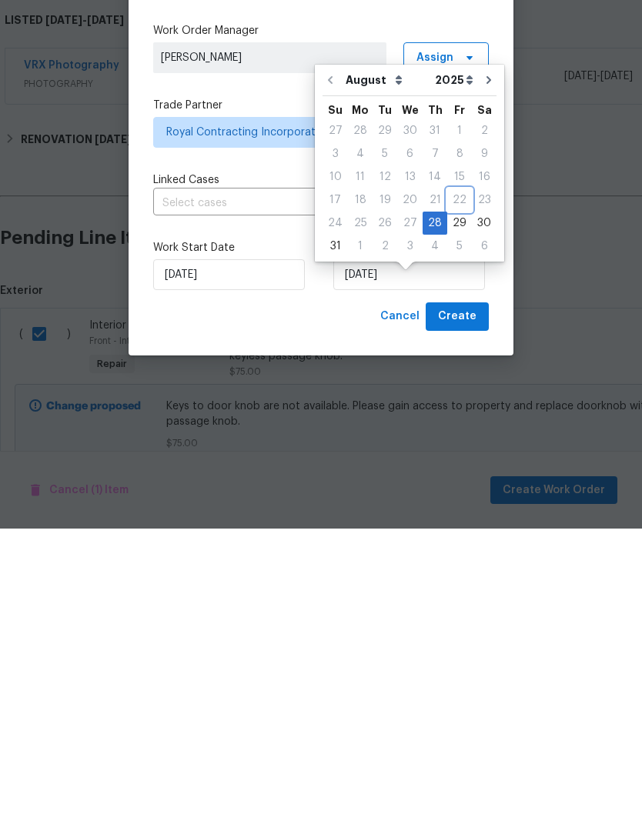
click at [457, 485] on div "22" at bounding box center [459, 496] width 25 height 22
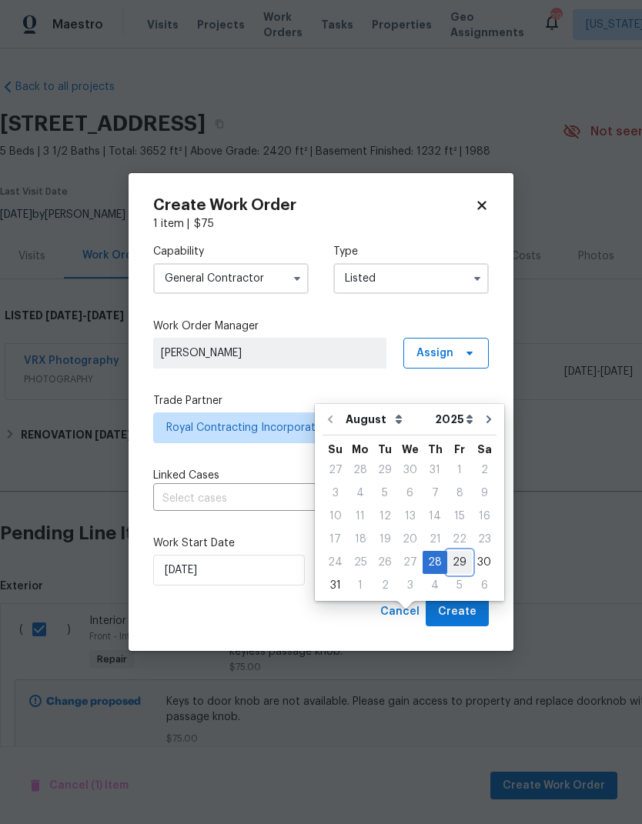
click at [450, 552] on div "29" at bounding box center [459, 563] width 25 height 22
type input "8/29/2025"
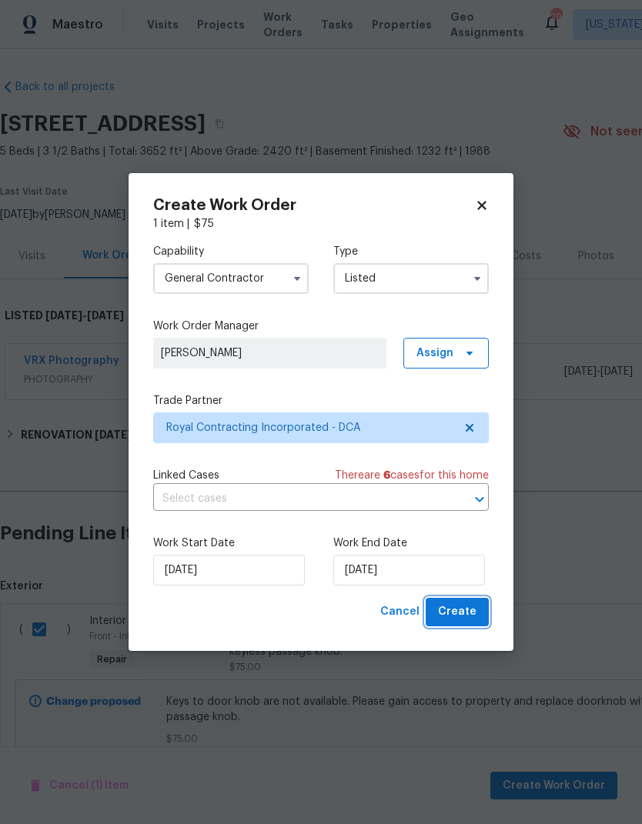
click at [461, 612] on span "Create" at bounding box center [457, 611] width 38 height 19
checkbox input "false"
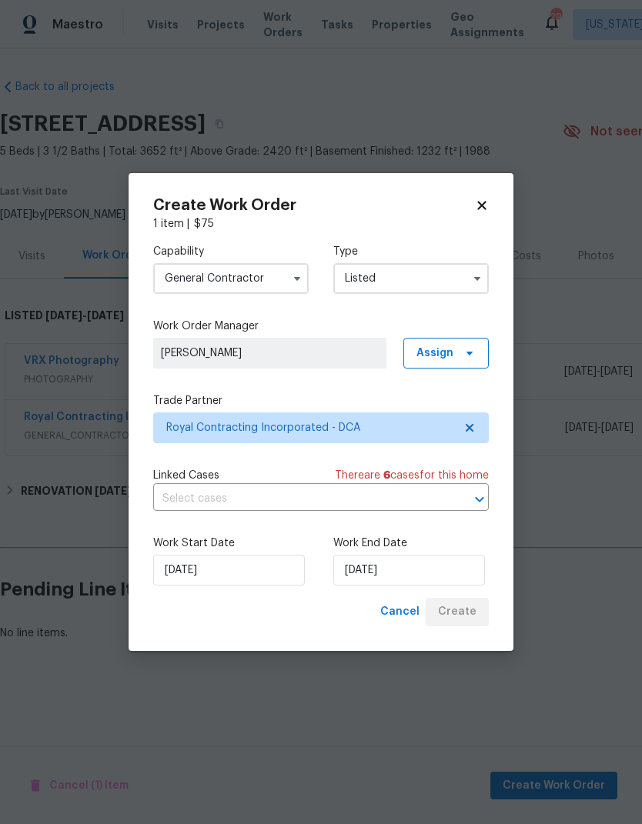
scroll to position [0, 0]
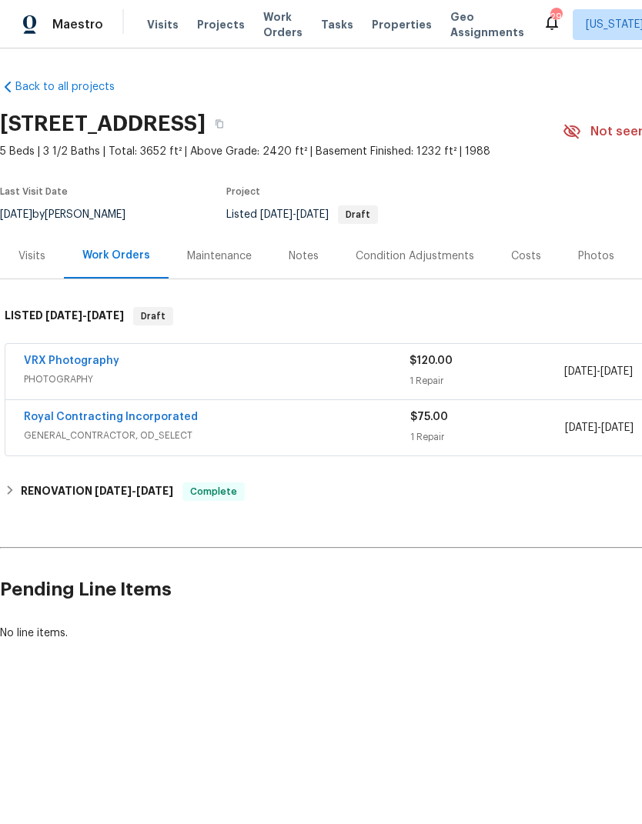
click at [145, 422] on link "Royal Contracting Incorporated" at bounding box center [111, 417] width 174 height 11
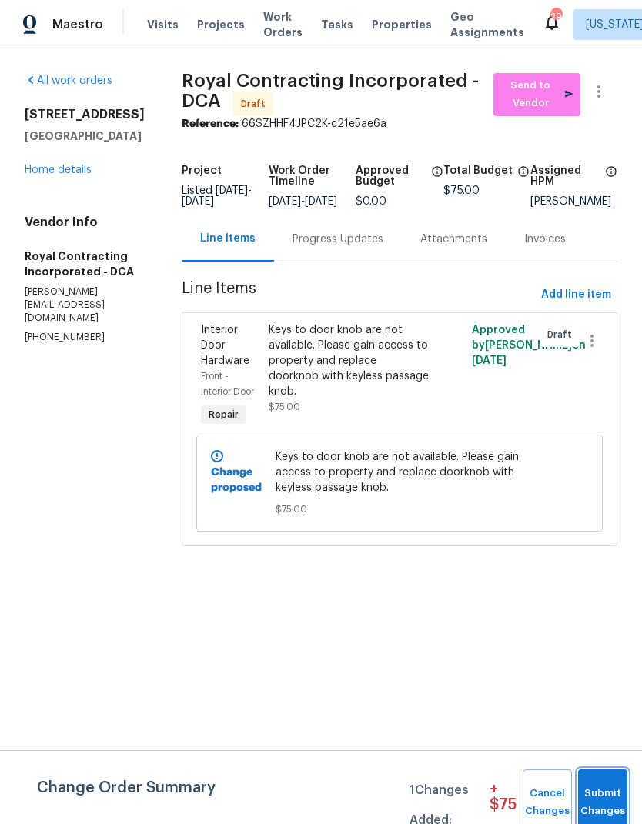
click at [604, 788] on span "Submit Changes" at bounding box center [602, 802] width 34 height 35
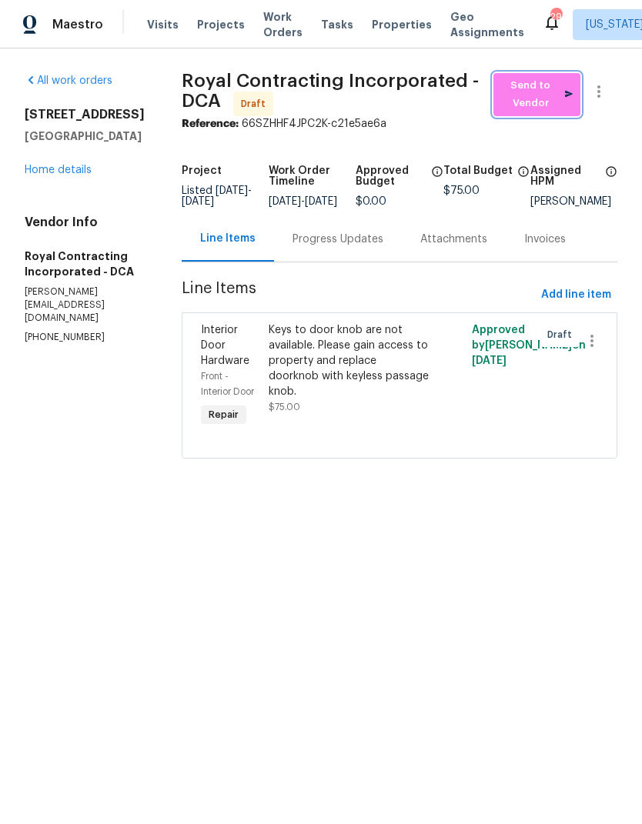
click at [550, 86] on span "Send to Vendor" at bounding box center [537, 94] width 72 height 35
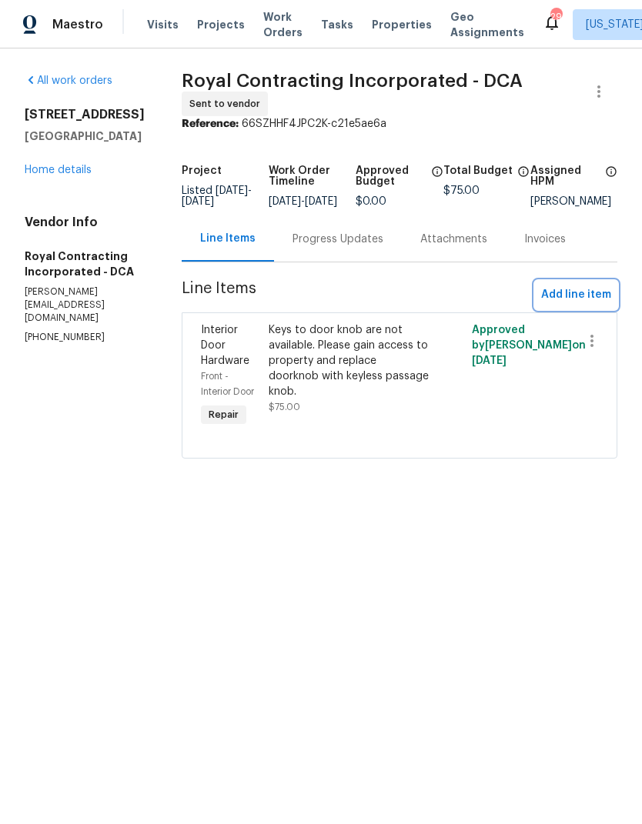
click at [598, 305] on span "Add line item" at bounding box center [576, 294] width 70 height 19
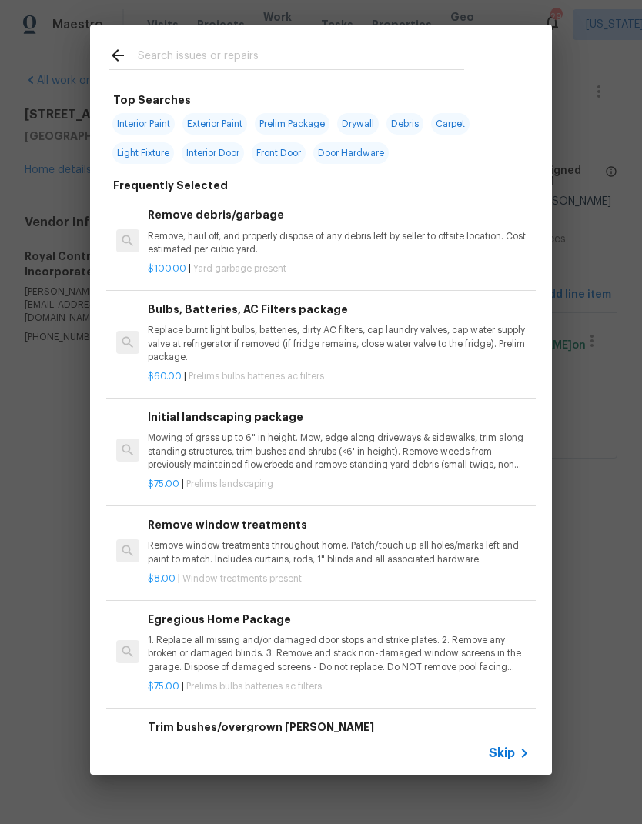
click at [230, 58] on input "text" at bounding box center [301, 57] width 326 height 23
type input "Drywall"
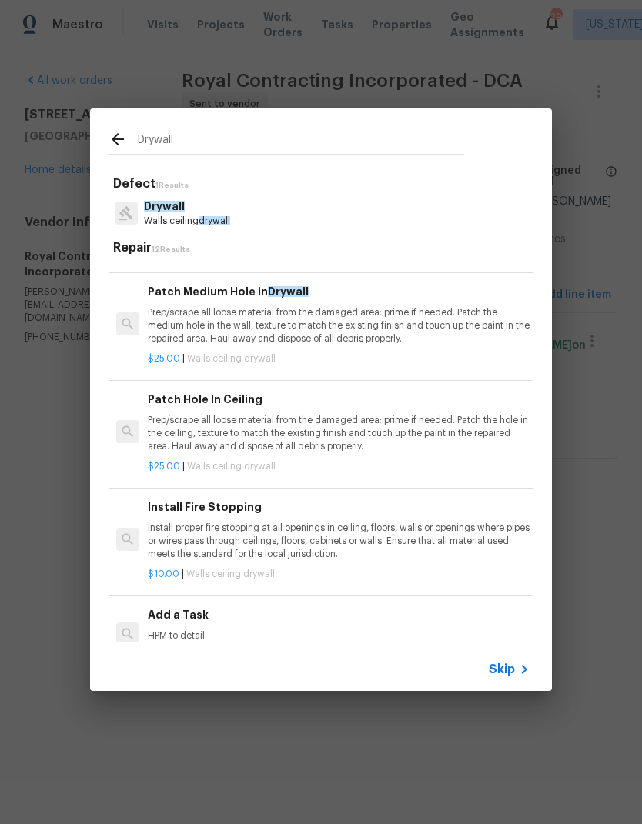
scroll to position [200, 0]
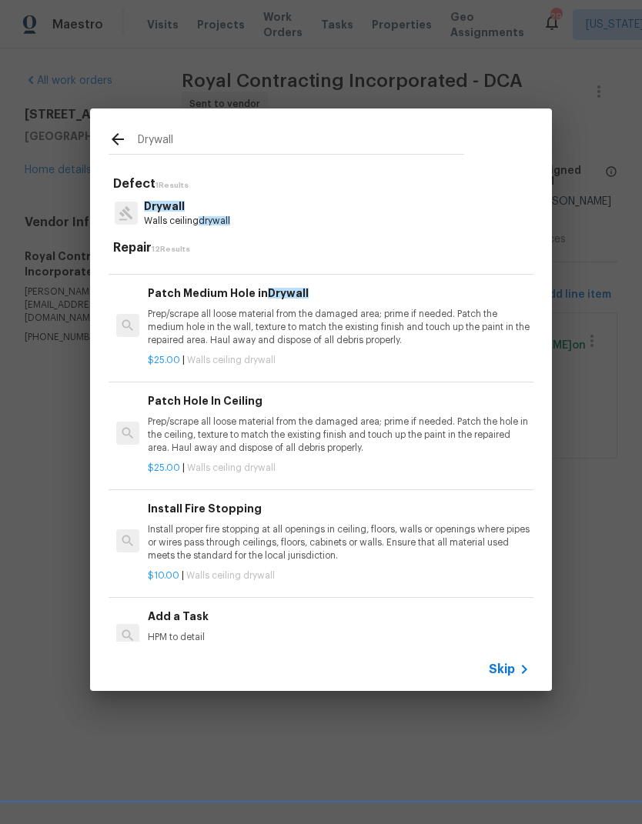
click at [246, 432] on p "Prep/scrape all loose material from the damaged area; prime if needed. Patch th…" at bounding box center [339, 434] width 382 height 39
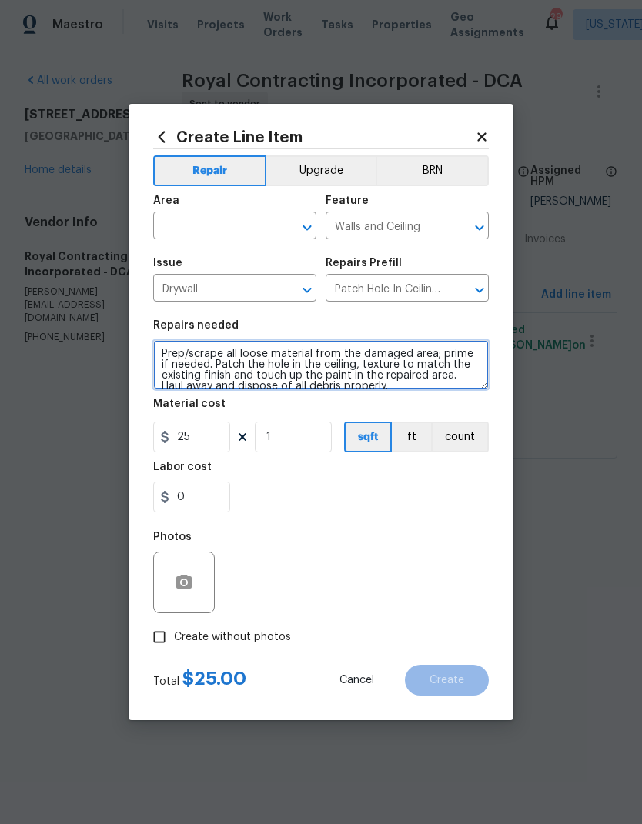
click at [280, 365] on textarea "Prep/scrape all loose material from the damaged area; prime if needed. Patch th…" at bounding box center [320, 364] width 335 height 49
click at [279, 365] on textarea "Prep/scrape all loose material from the damaged area; prime if needed. Patch th…" at bounding box center [320, 364] width 335 height 49
click at [300, 368] on textarea "Prep/scrape all loose material from the damaged area; prime if needed. Patch th…" at bounding box center [320, 364] width 335 height 49
click at [299, 368] on textarea "Prep/scrape all loose material from the damaged area; prime if needed. Patch th…" at bounding box center [320, 364] width 335 height 49
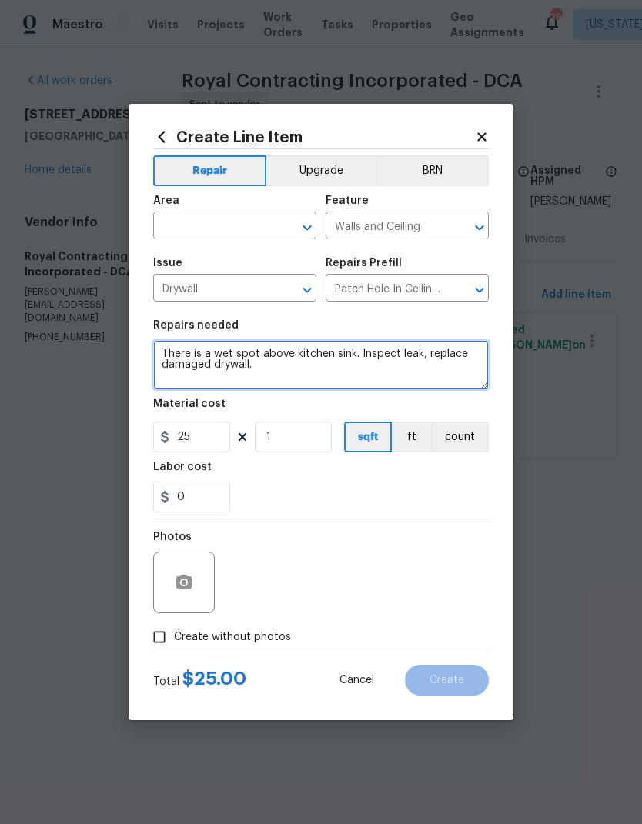
type textarea "There is a wet spot above kitchen sink. Inspect leak, replace damaged drywall."
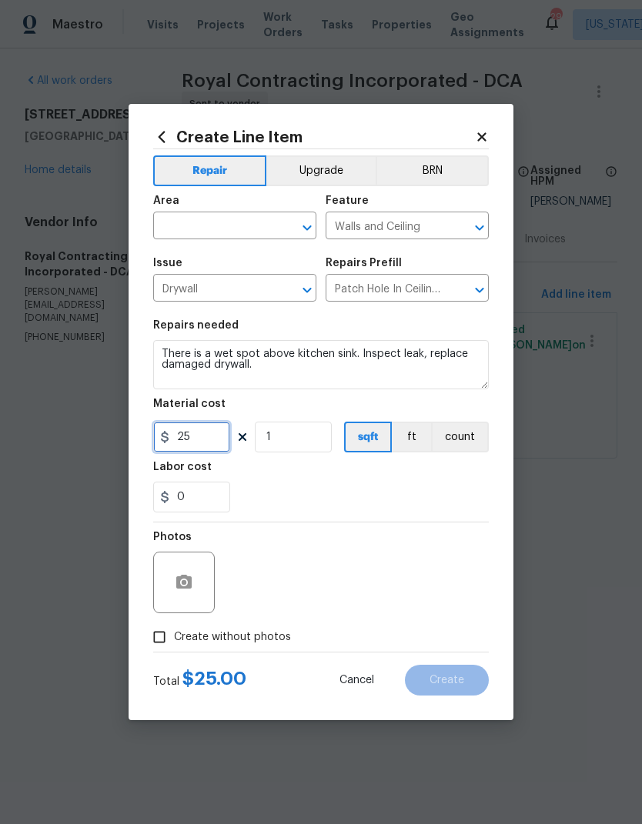
click at [203, 442] on input "25" at bounding box center [191, 437] width 77 height 31
click at [195, 435] on input "25" at bounding box center [191, 437] width 77 height 31
click at [195, 434] on input "25" at bounding box center [191, 437] width 77 height 31
click at [195, 442] on input "25" at bounding box center [191, 437] width 77 height 31
type input "100"
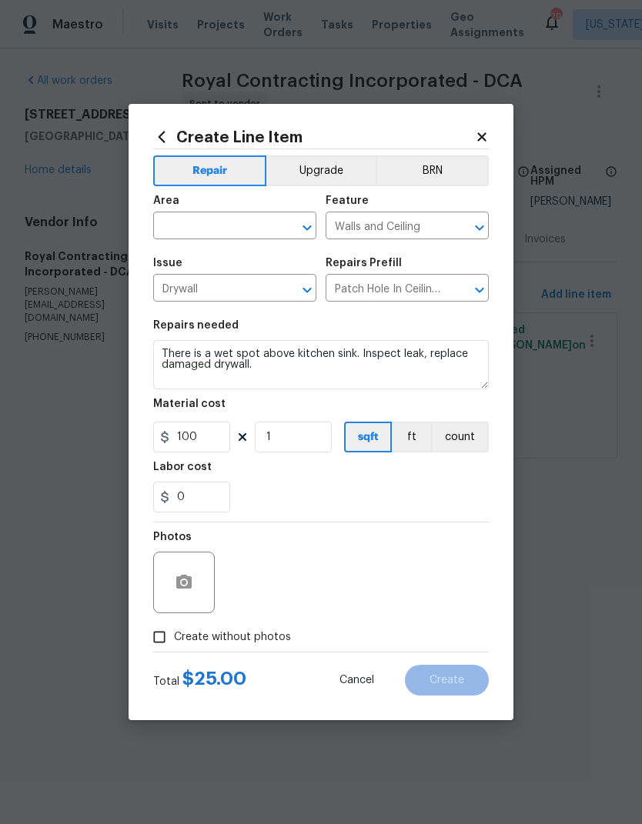
click at [403, 517] on section "Repairs needed There is a wet spot above kitchen sink. Inspect leak, replace da…" at bounding box center [320, 416] width 335 height 211
click at [152, 626] on input "Create without photos" at bounding box center [159, 636] width 29 height 29
checkbox input "true"
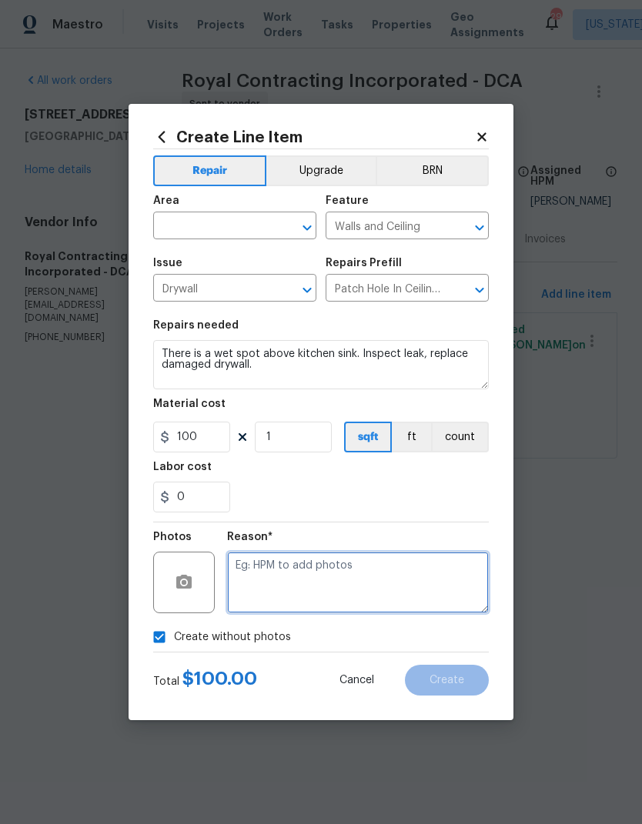
click at [392, 582] on textarea at bounding box center [358, 583] width 262 height 62
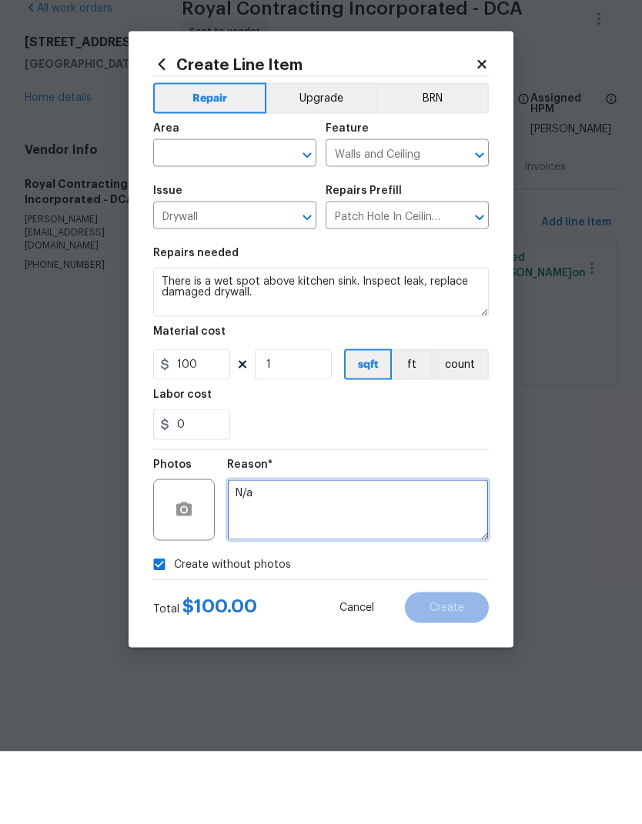
type textarea "N/a"
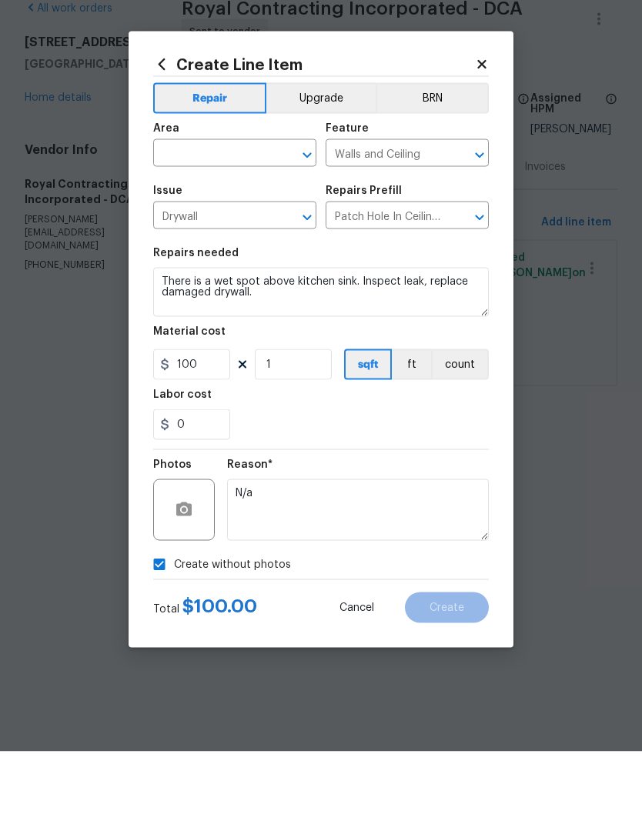
click at [198, 215] on input "text" at bounding box center [213, 227] width 120 height 24
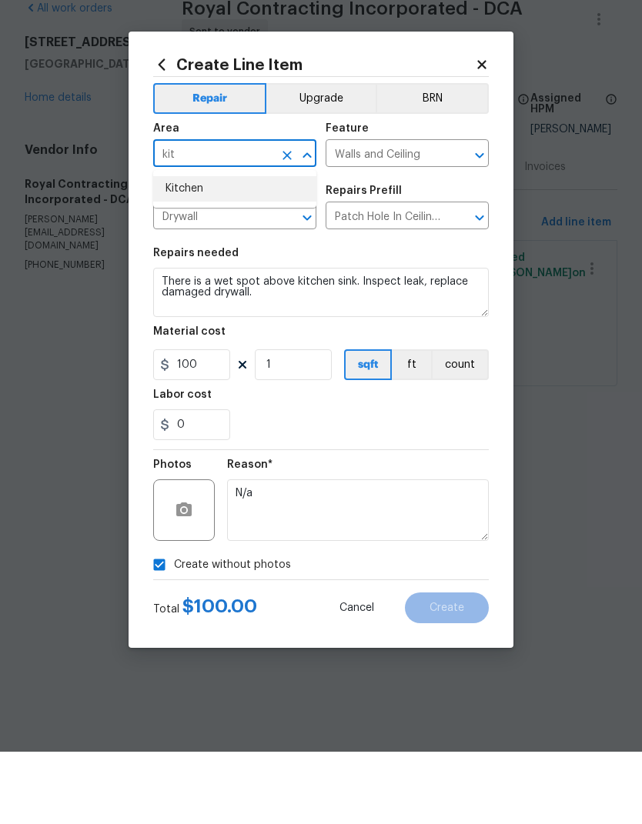
click at [216, 248] on li "Kitchen" at bounding box center [234, 260] width 163 height 25
type input "Kitchen"
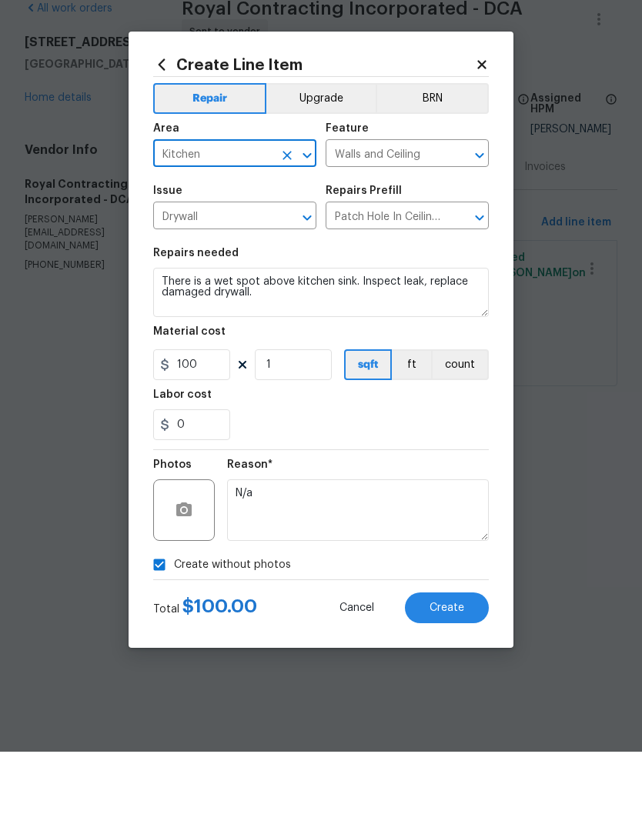
click at [410, 482] on div "0" at bounding box center [320, 497] width 335 height 31
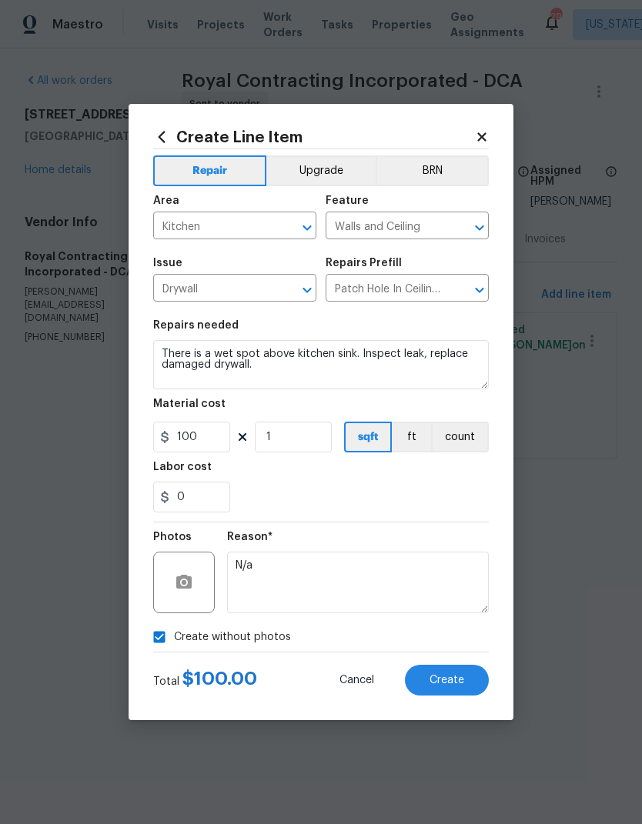
click at [465, 671] on button "Create" at bounding box center [447, 680] width 84 height 31
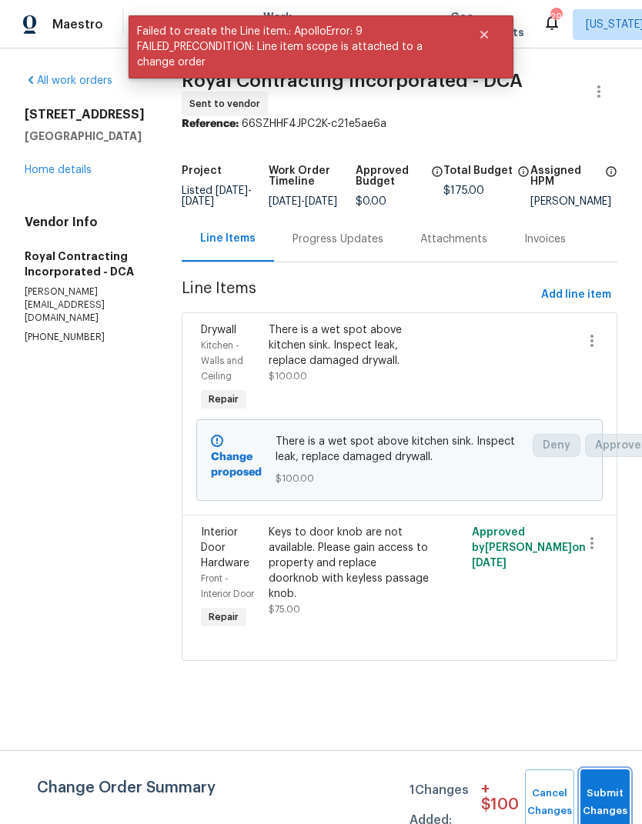
click at [598, 787] on button "Submit Changes" at bounding box center [604, 802] width 49 height 66
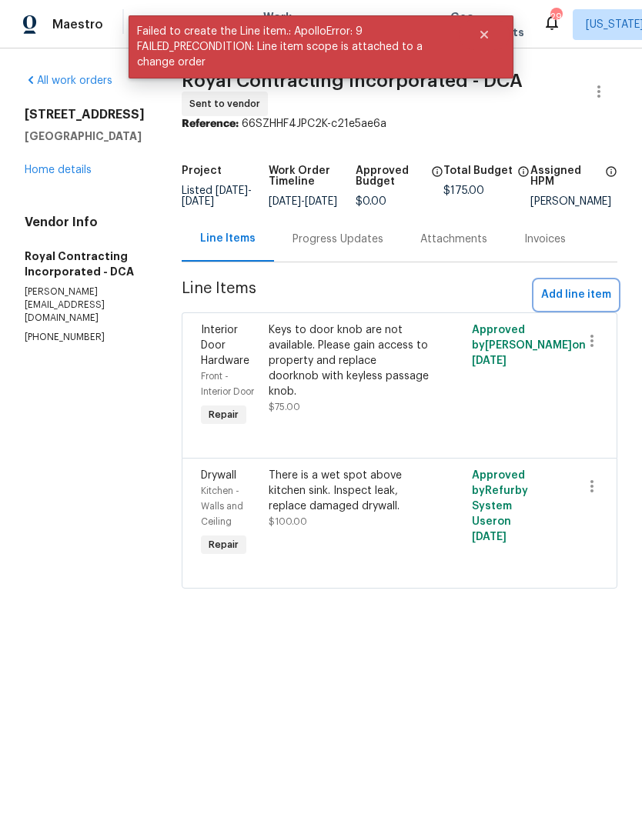
click at [585, 305] on span "Add line item" at bounding box center [576, 294] width 70 height 19
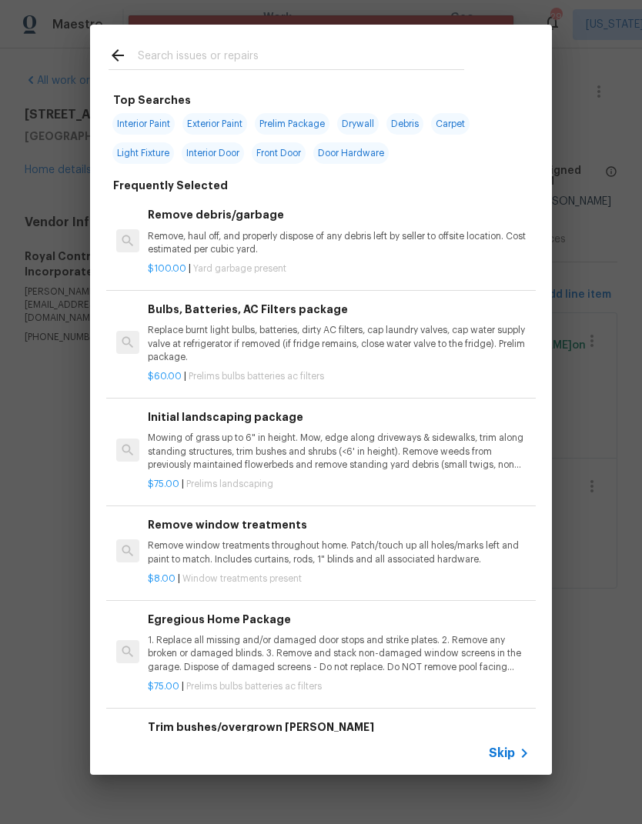
click at [251, 62] on input "text" at bounding box center [301, 57] width 326 height 23
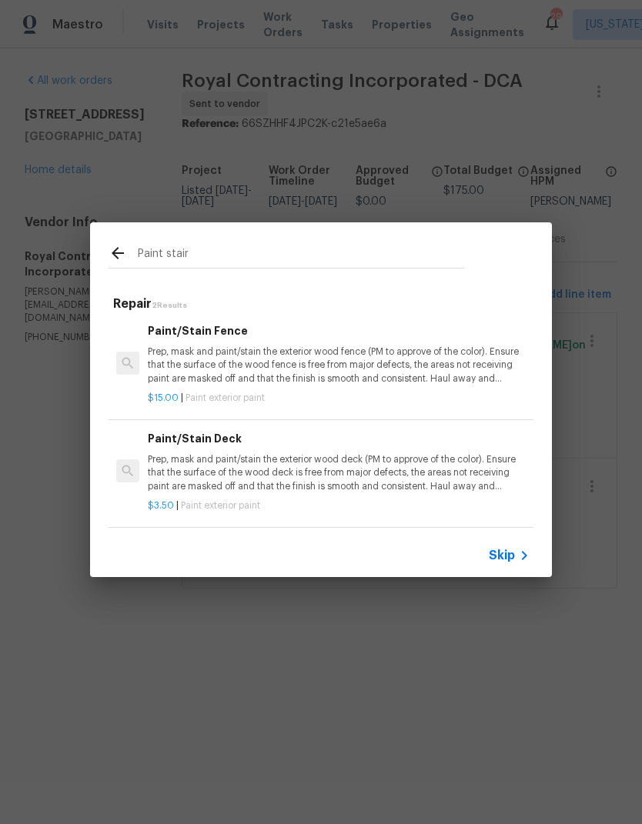
scroll to position [2, 0]
type input "Paint"
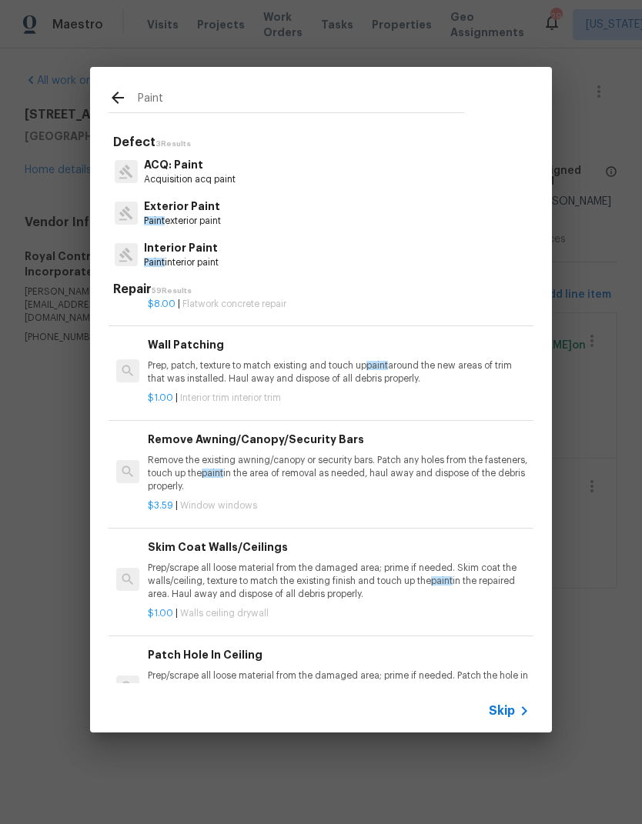
scroll to position [3061, -1]
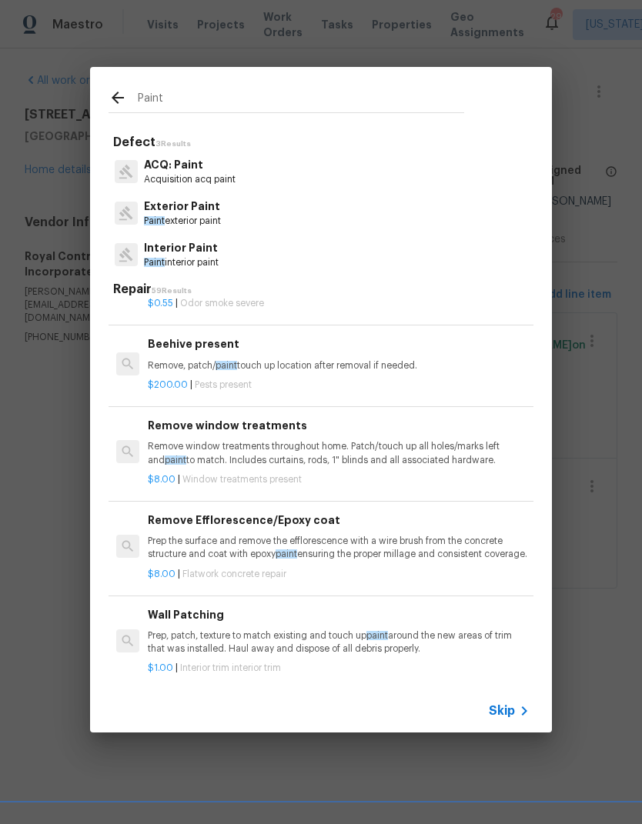
click at [205, 248] on p "Interior Paint" at bounding box center [181, 248] width 75 height 16
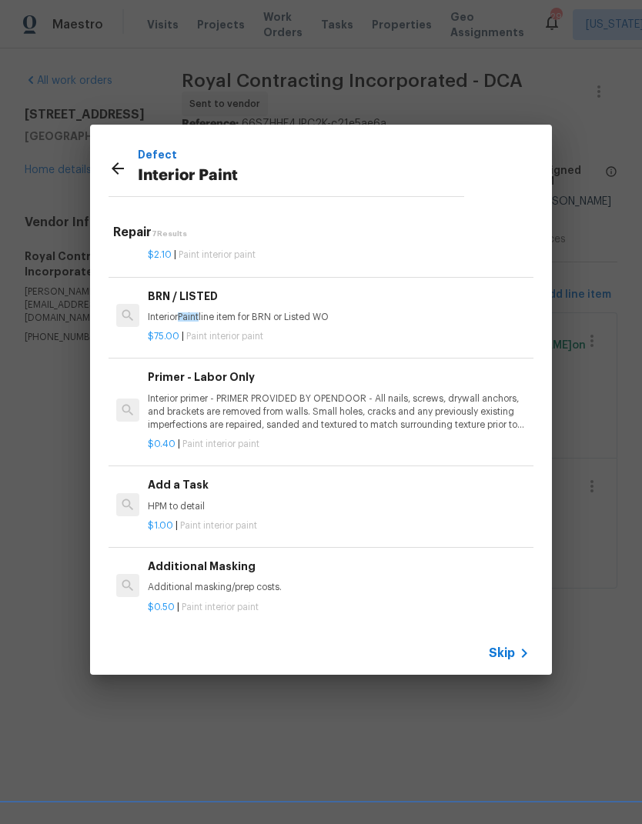
scroll to position [262, 0]
click at [231, 502] on p "HPM to detail" at bounding box center [339, 507] width 382 height 13
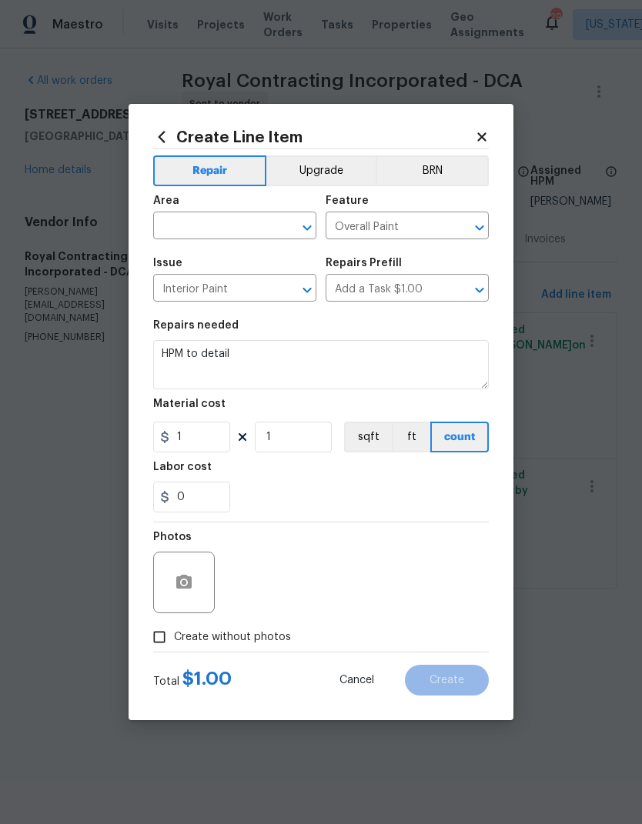
click at [213, 225] on input "text" at bounding box center [213, 227] width 120 height 24
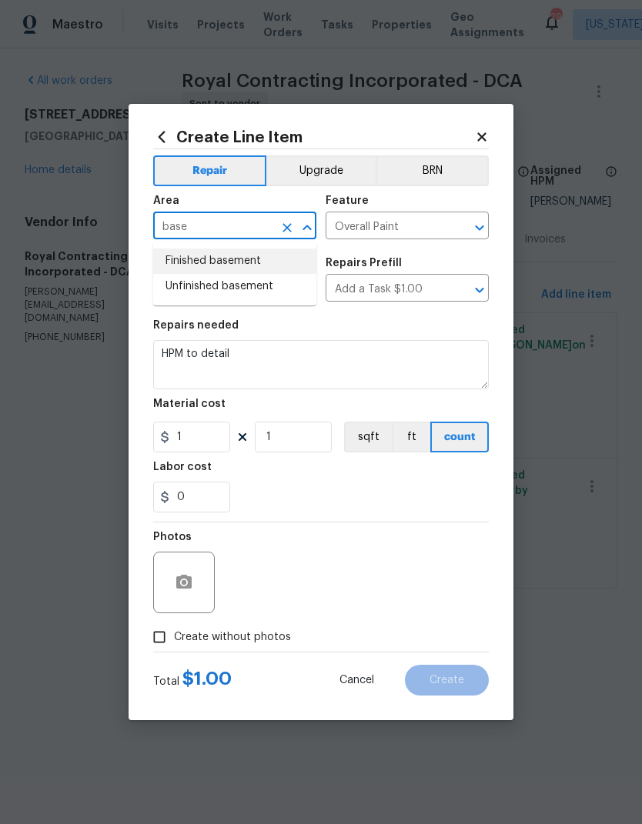
click at [238, 263] on li "Finished basement" at bounding box center [234, 260] width 163 height 25
type input "Finished basement"
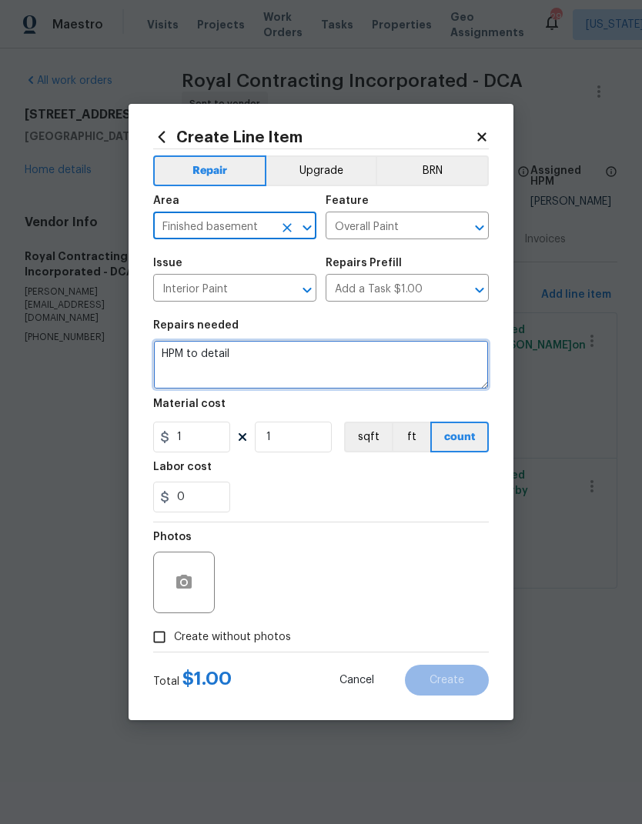
click at [230, 364] on textarea "HPM to detail" at bounding box center [320, 364] width 335 height 49
click at [222, 366] on textarea "HPM to detail" at bounding box center [320, 364] width 335 height 49
click at [220, 358] on textarea "HPM to detail" at bounding box center [320, 364] width 335 height 49
type textarea "H"
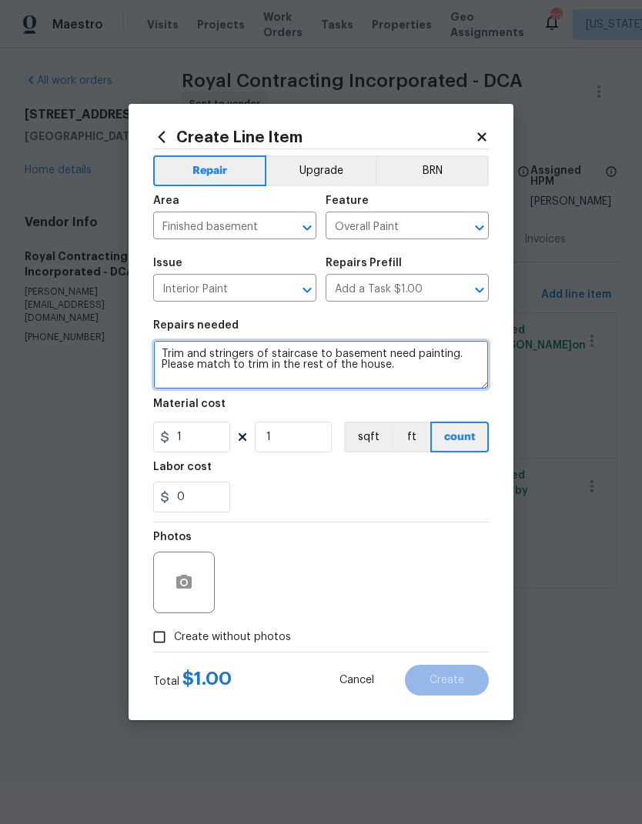
click at [202, 368] on textarea "Trim and stringers of staircase to basement need painting. Please match to trim…" at bounding box center [320, 364] width 335 height 49
type textarea "Trim and stringers of staircase to basement need painting. Please paint and mat…"
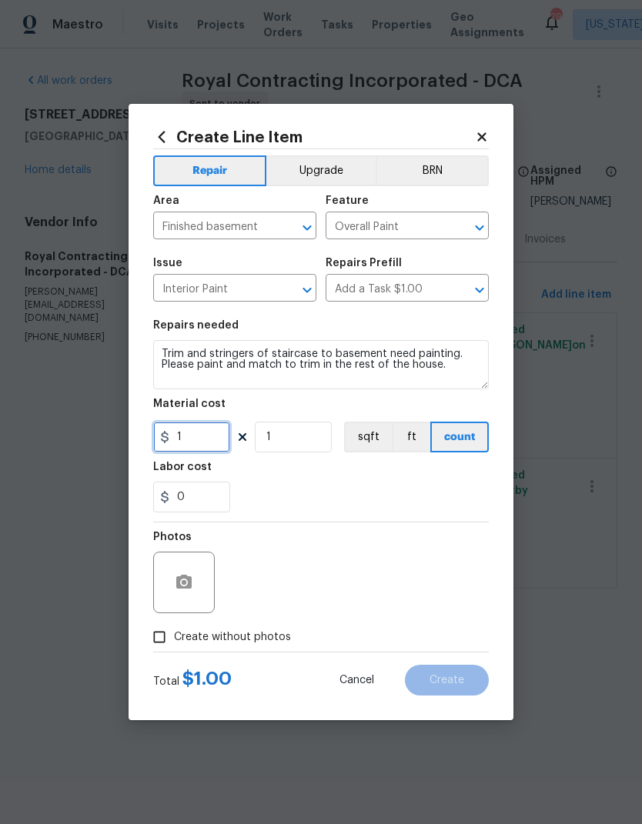
click at [209, 443] on input "1" at bounding box center [191, 437] width 77 height 31
type input "100"
click at [439, 487] on div "0" at bounding box center [320, 497] width 335 height 31
click at [152, 637] on input "Create without photos" at bounding box center [159, 636] width 29 height 29
checkbox input "true"
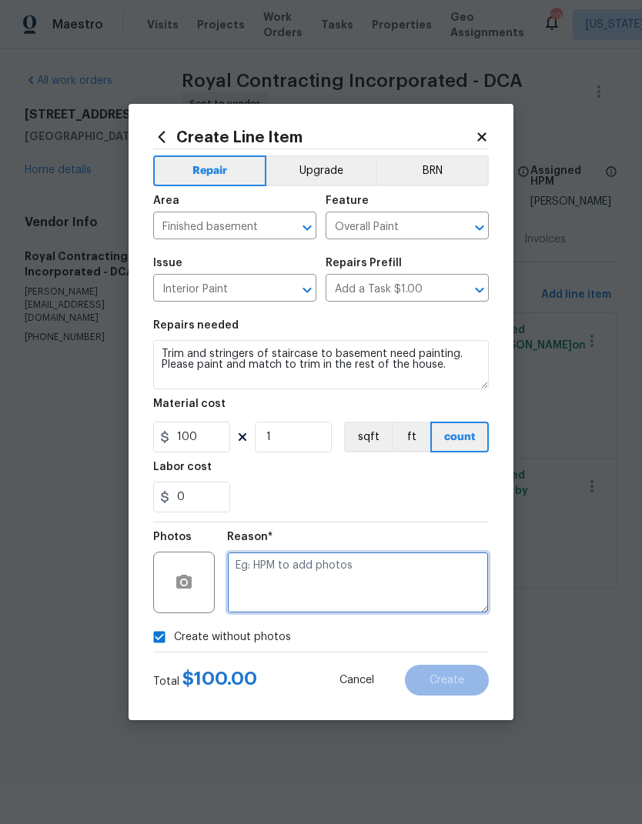
click at [378, 594] on textarea at bounding box center [358, 583] width 262 height 62
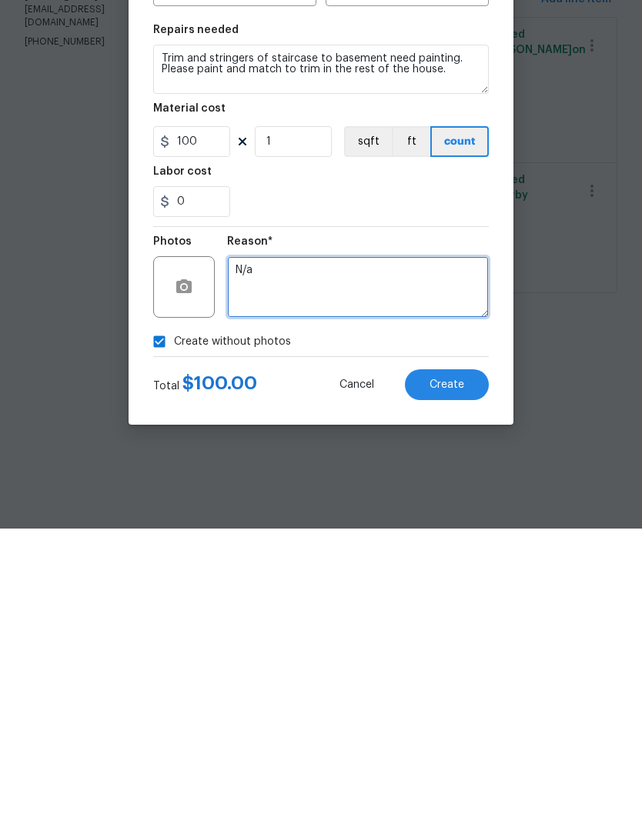
type textarea "N/a"
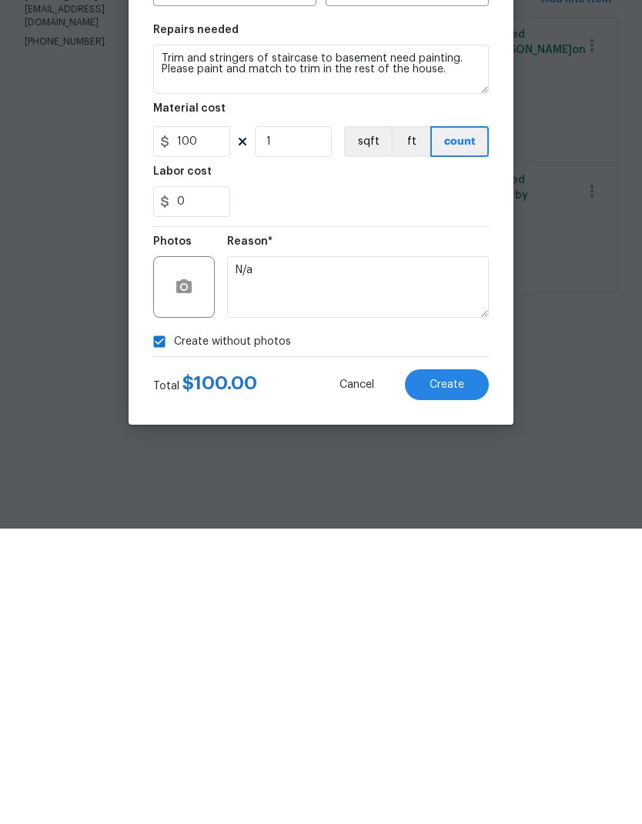
click at [452, 675] on span "Create" at bounding box center [446, 681] width 35 height 12
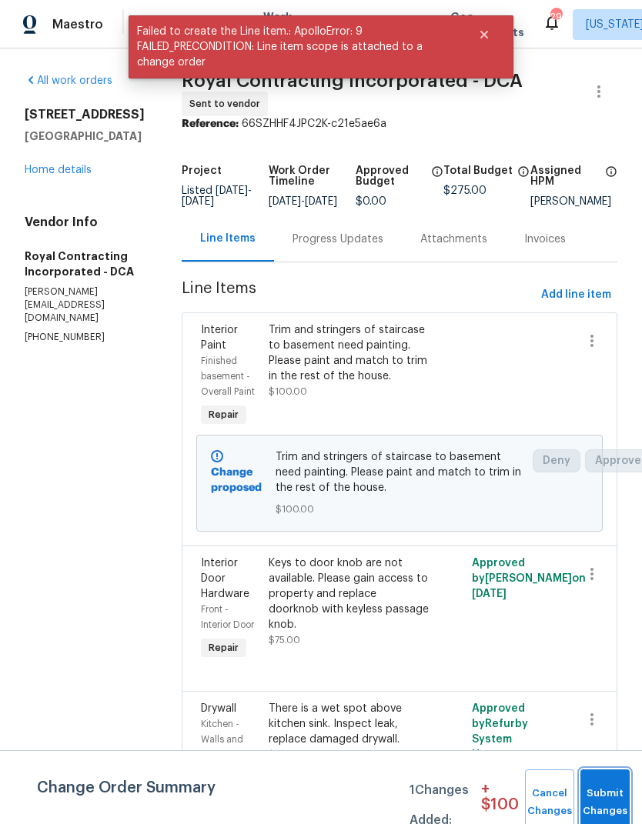
click at [610, 798] on button "Submit Changes" at bounding box center [604, 802] width 49 height 66
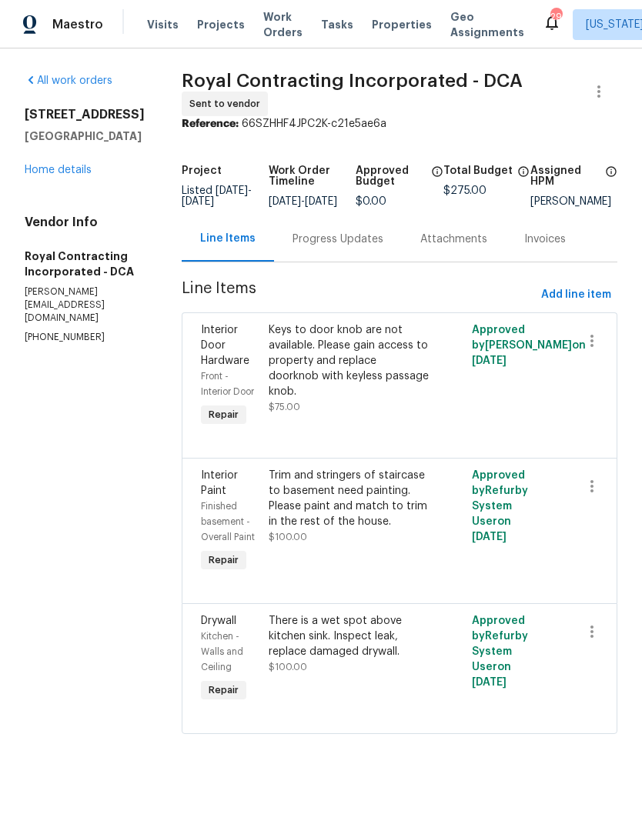
click at [76, 175] on link "Home details" at bounding box center [58, 170] width 67 height 11
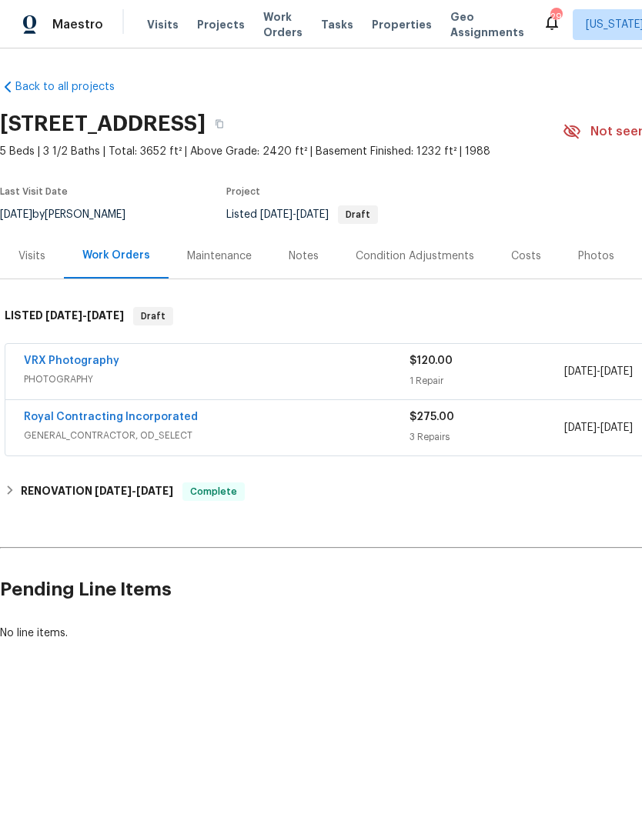
scroll to position [0, -1]
click at [85, 419] on link "Royal Contracting Incorporated" at bounding box center [111, 417] width 174 height 11
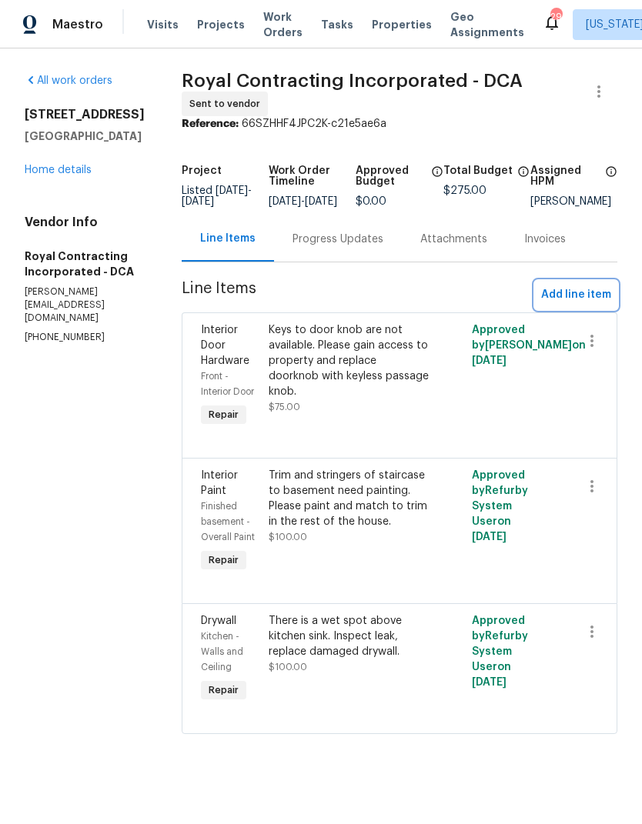
click at [588, 301] on span "Add line item" at bounding box center [576, 294] width 70 height 19
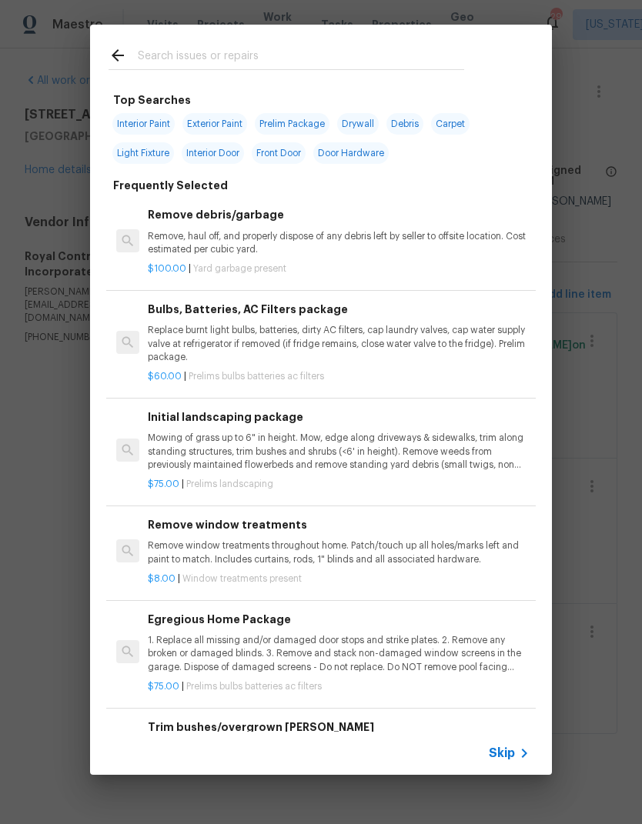
click at [239, 57] on input "text" at bounding box center [301, 57] width 326 height 23
type input "Dem"
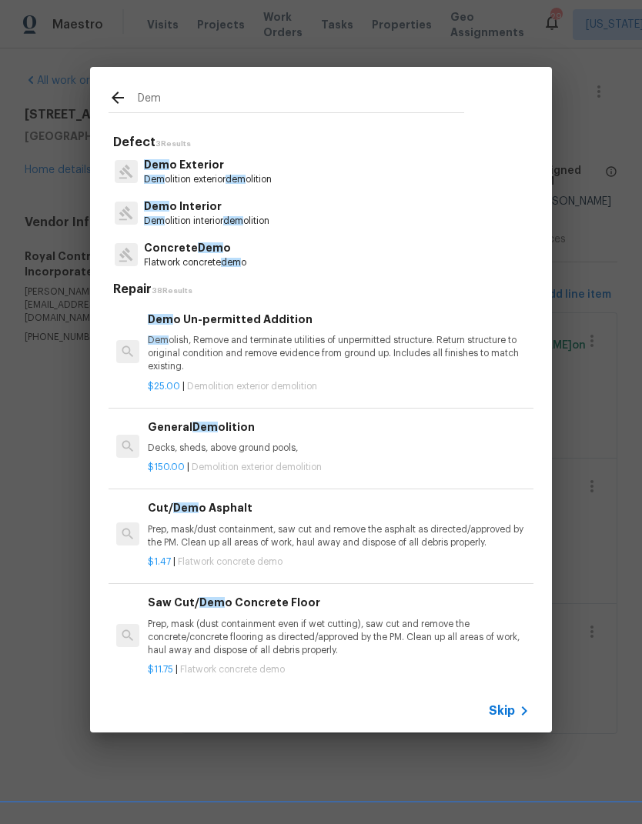
click at [228, 209] on p "Dem o Interior" at bounding box center [206, 206] width 125 height 16
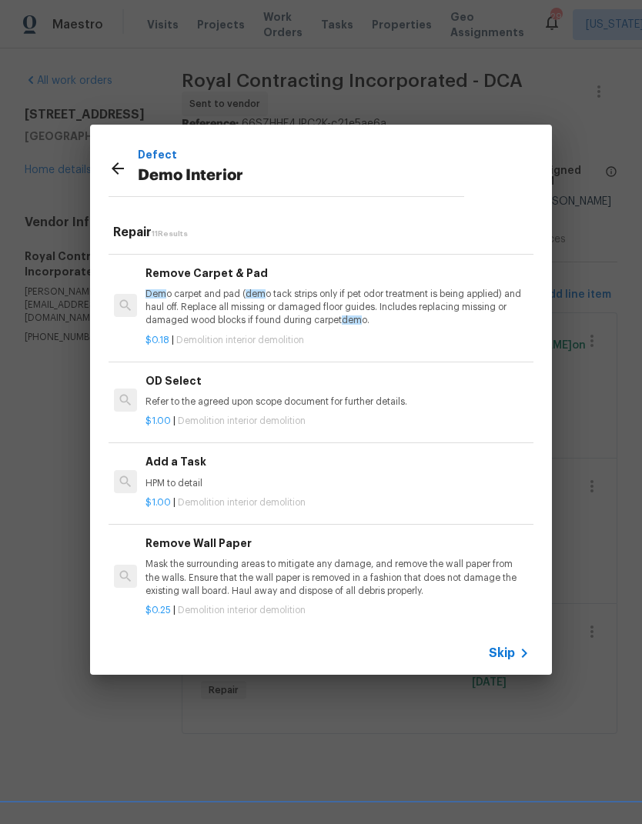
scroll to position [715, 2]
click at [216, 468] on div "Add a Task HPM to detail" at bounding box center [336, 472] width 382 height 37
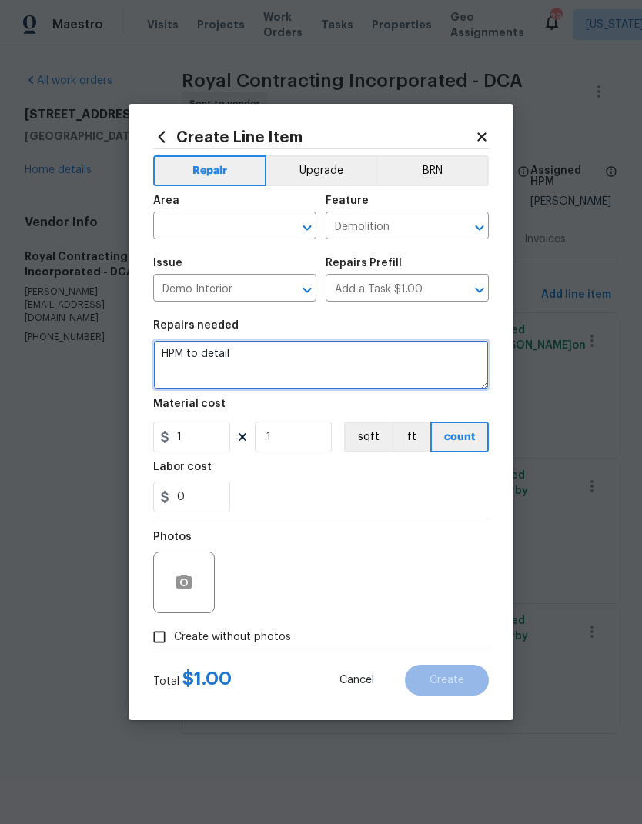
click at [228, 358] on textarea "HPM to detail" at bounding box center [320, 364] width 335 height 49
click at [230, 359] on textarea "HPM to detail" at bounding box center [320, 364] width 335 height 49
click at [230, 358] on textarea "HPM to detail" at bounding box center [320, 364] width 335 height 49
click at [232, 358] on textarea "HPM to detail" at bounding box center [320, 364] width 335 height 49
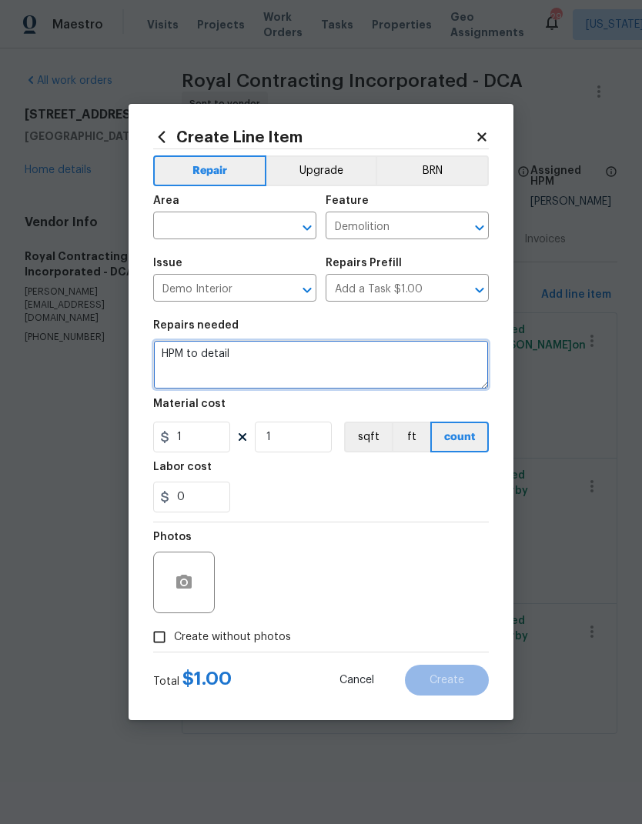
click at [232, 358] on textarea "HPM to detail" at bounding box center [320, 364] width 335 height 49
type textarea "H"
click at [208, 364] on textarea "Remove and patch" at bounding box center [320, 364] width 335 height 49
click at [211, 358] on textarea "Remove and patch" at bounding box center [320, 364] width 335 height 49
click at [388, 356] on textarea "Remove wall clock in hallway and patch" at bounding box center [320, 364] width 335 height 49
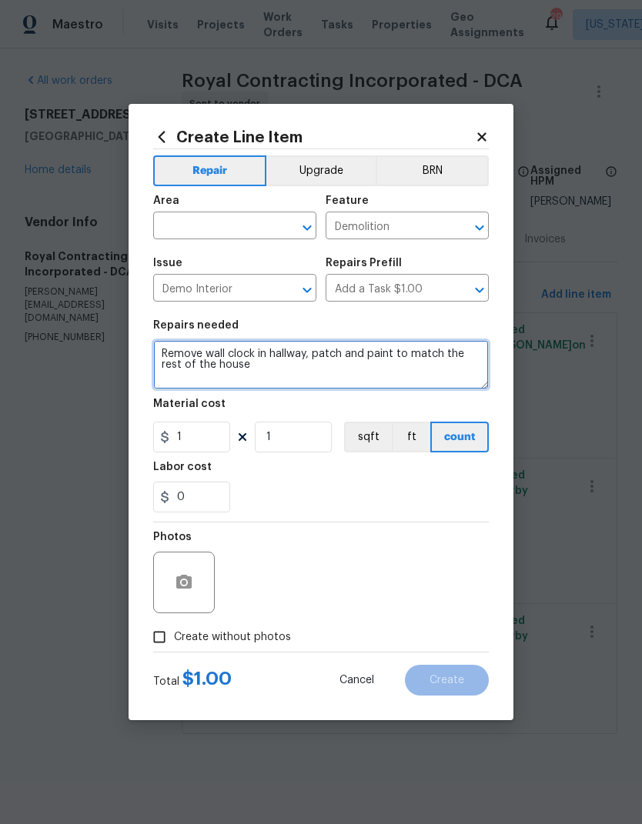
type textarea "Remove wall clock in hallway, patch and paint to match the rest of the house"
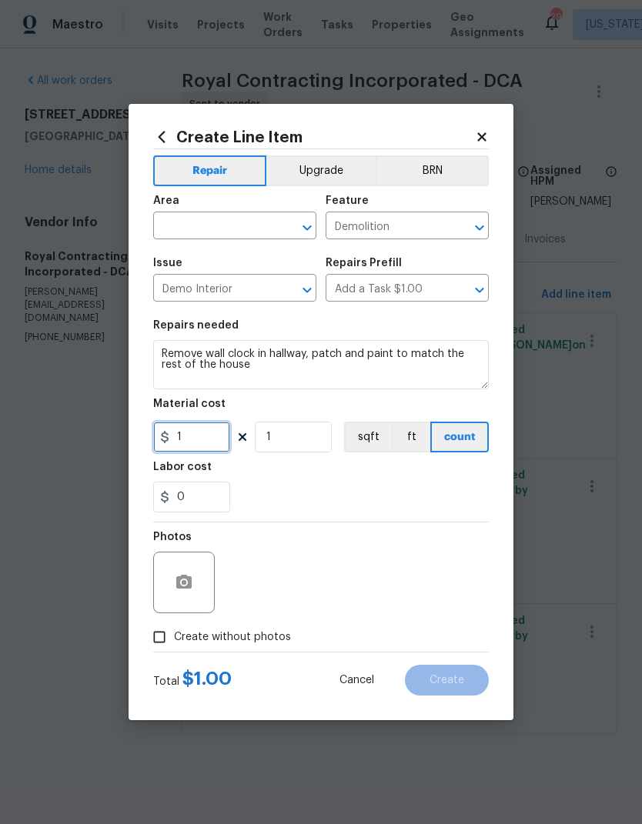
click at [212, 438] on input "1" at bounding box center [191, 437] width 77 height 31
type input "50"
click at [202, 222] on input "text" at bounding box center [213, 227] width 120 height 24
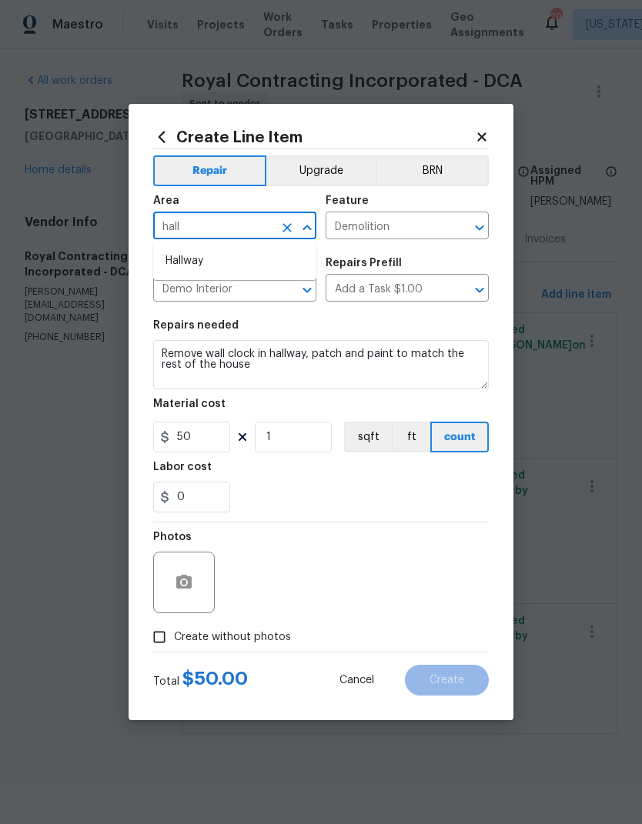
click at [218, 260] on li "Hallway" at bounding box center [234, 260] width 163 height 25
type input "Hallway"
click at [333, 488] on div "0" at bounding box center [320, 497] width 335 height 31
click at [154, 643] on input "Create without photos" at bounding box center [159, 636] width 29 height 29
checkbox input "true"
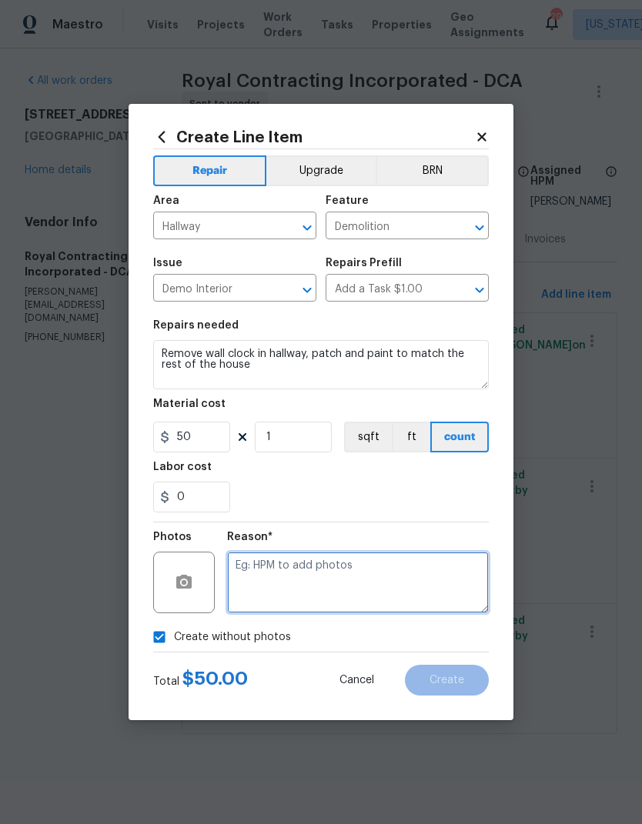
click at [365, 591] on textarea at bounding box center [358, 583] width 262 height 62
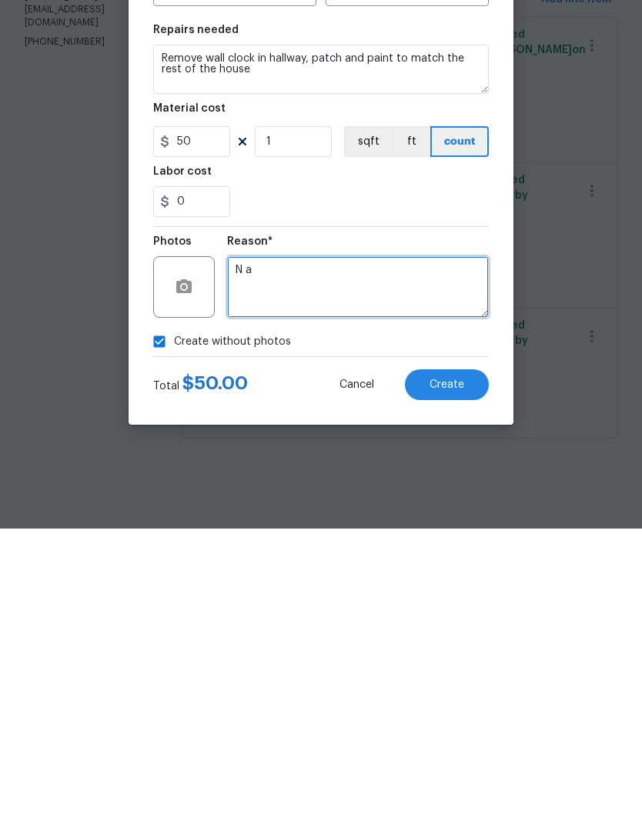
type textarea "N a"
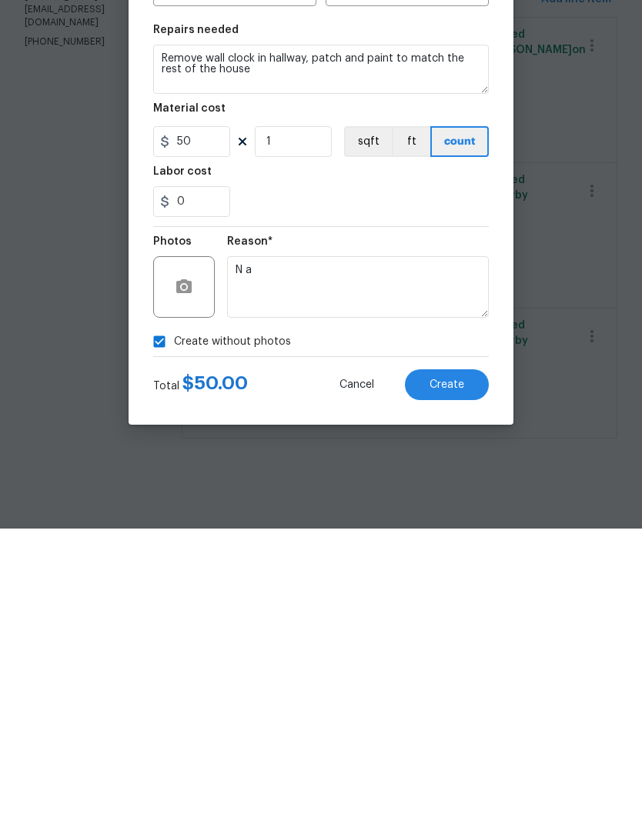
click at [447, 665] on button "Create" at bounding box center [447, 680] width 84 height 31
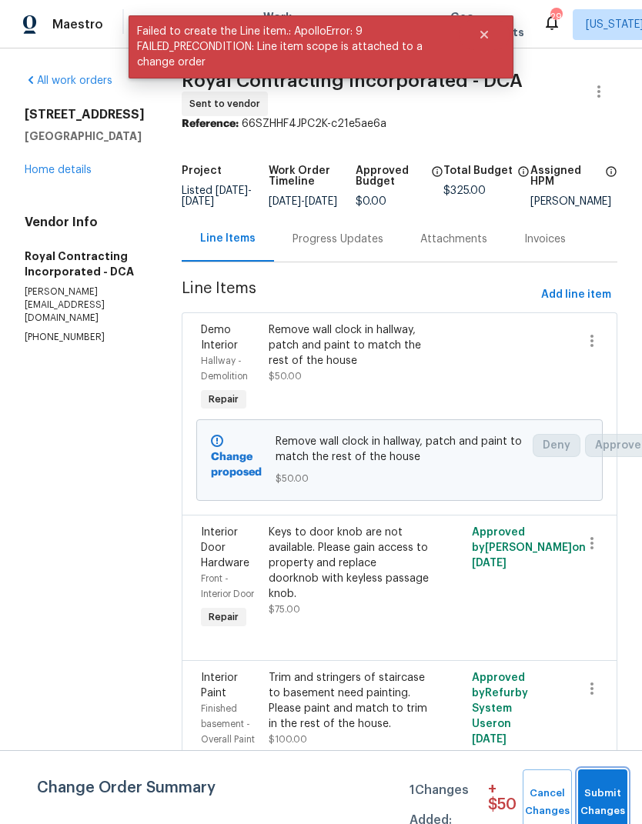
click at [610, 783] on button "Submit Changes" at bounding box center [602, 802] width 49 height 66
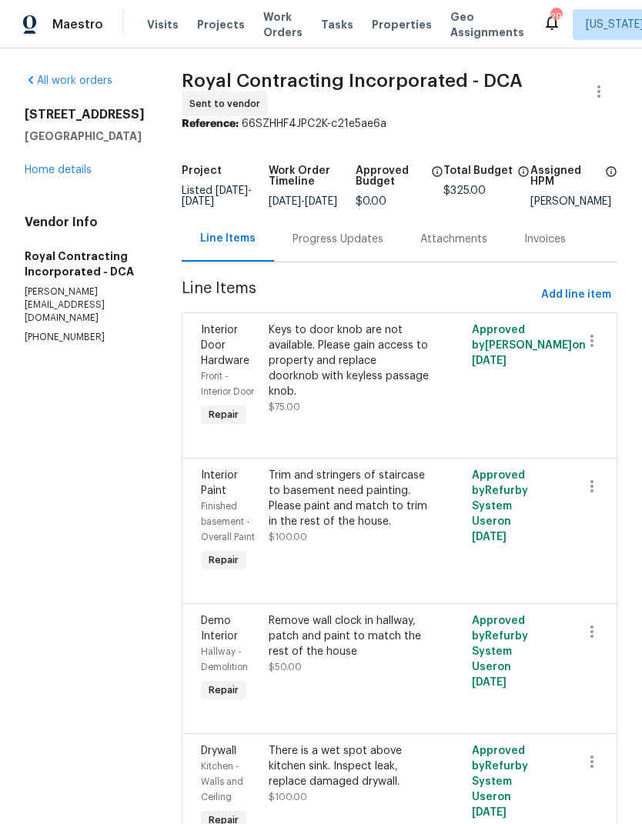
click at [47, 165] on link "Home details" at bounding box center [58, 170] width 67 height 11
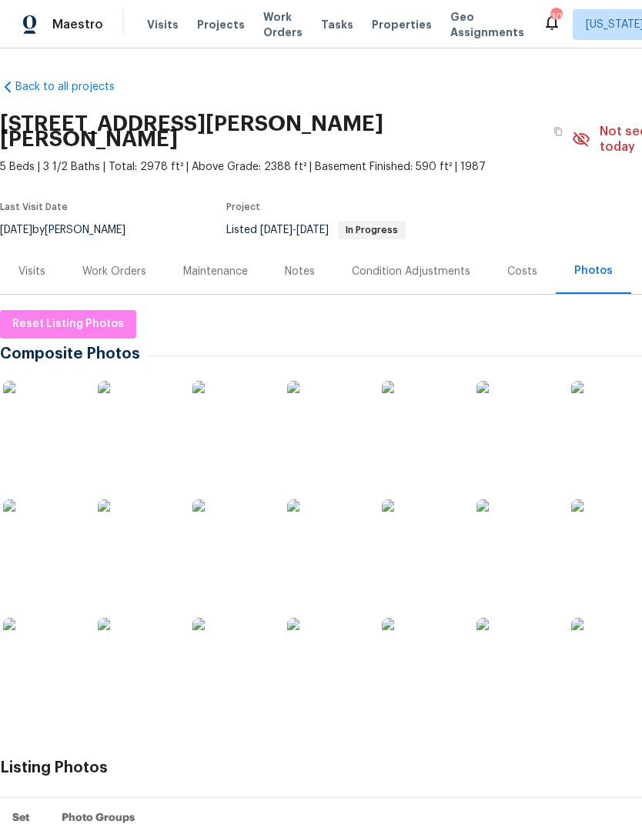
click at [123, 264] on div "Work Orders" at bounding box center [114, 271] width 64 height 15
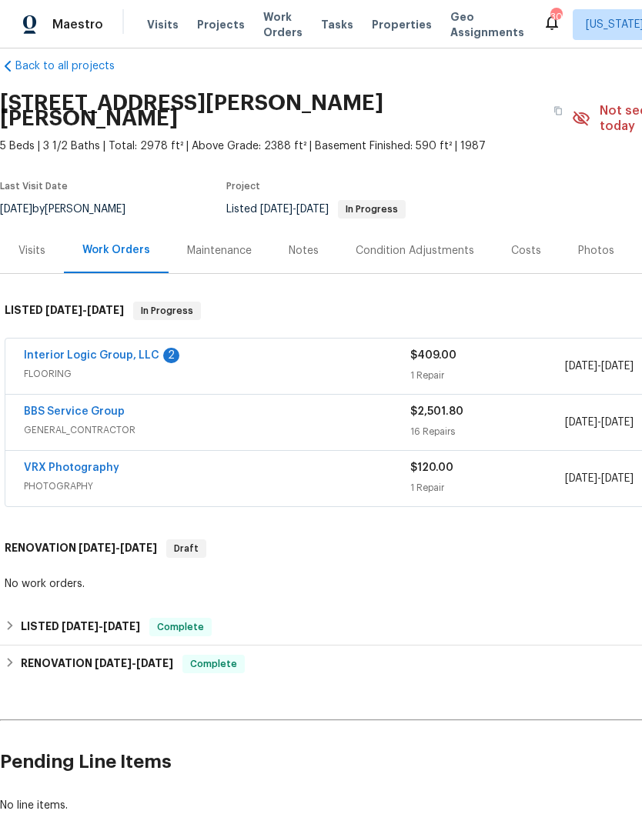
scroll to position [22, 0]
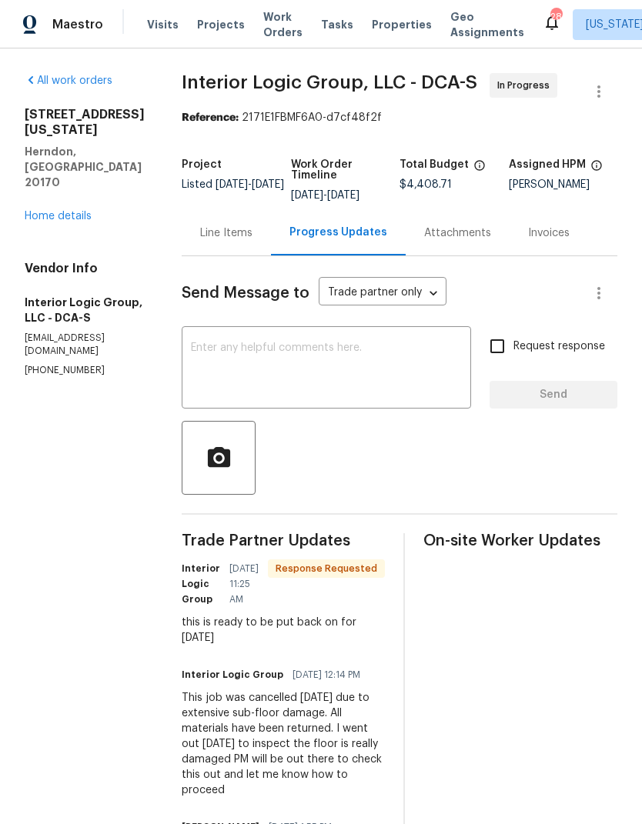
click at [71, 211] on link "Home details" at bounding box center [58, 216] width 67 height 11
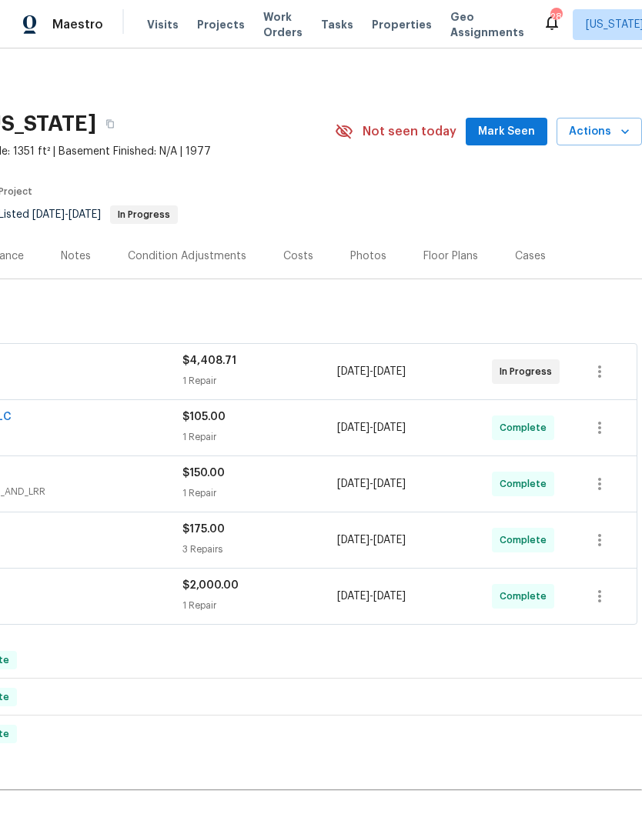
scroll to position [0, 228]
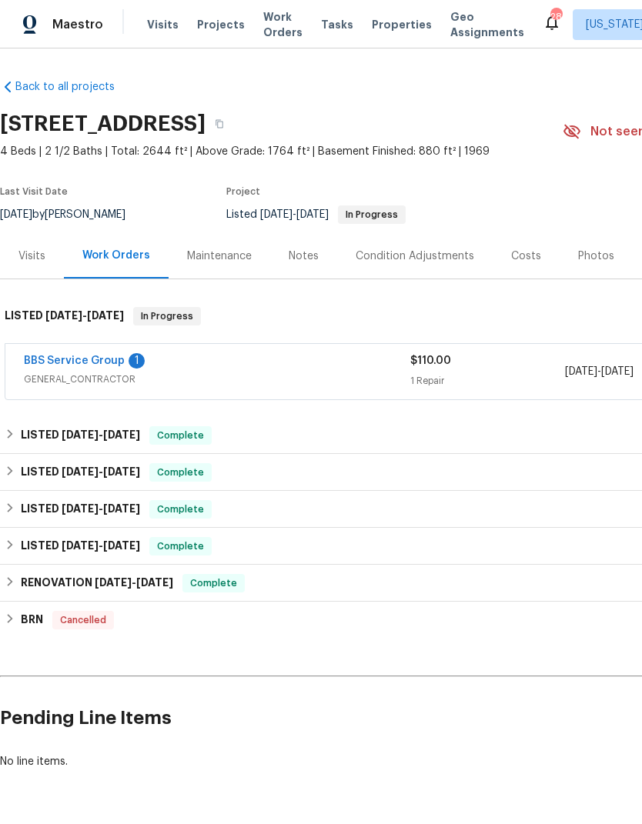
click at [90, 362] on link "BBS Service Group" at bounding box center [74, 360] width 101 height 11
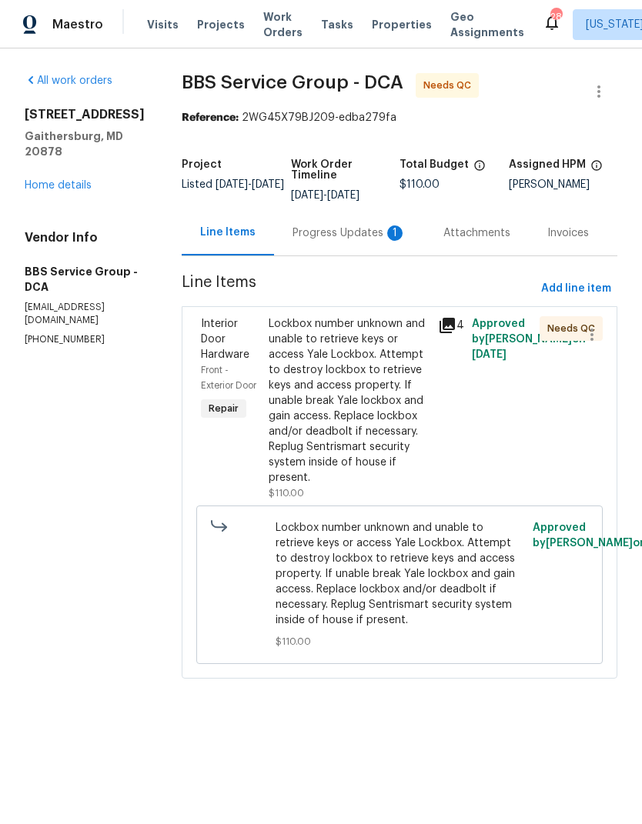
click at [328, 236] on div "Progress Updates 1" at bounding box center [349, 232] width 114 height 15
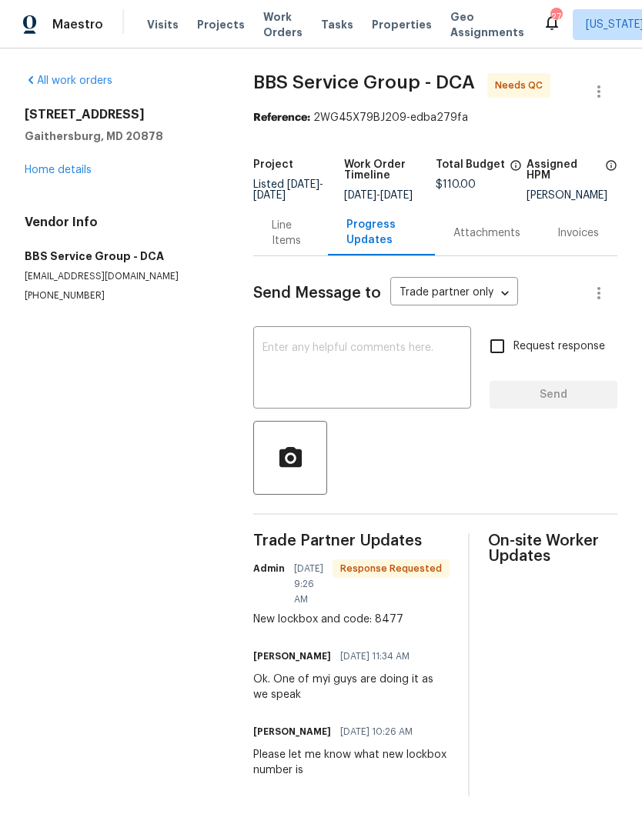
click at [292, 247] on div "Line Items" at bounding box center [291, 233] width 38 height 31
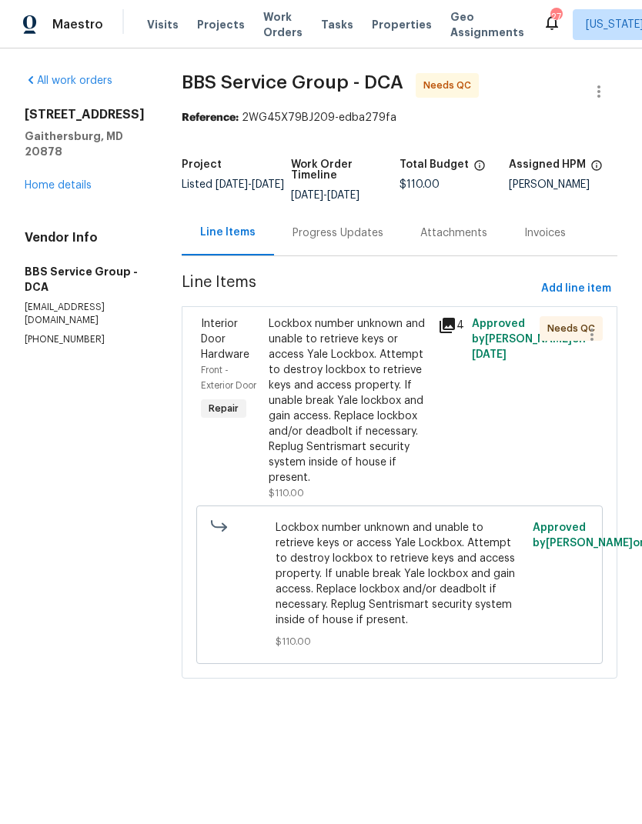
click at [439, 318] on icon at bounding box center [446, 325] width 15 height 15
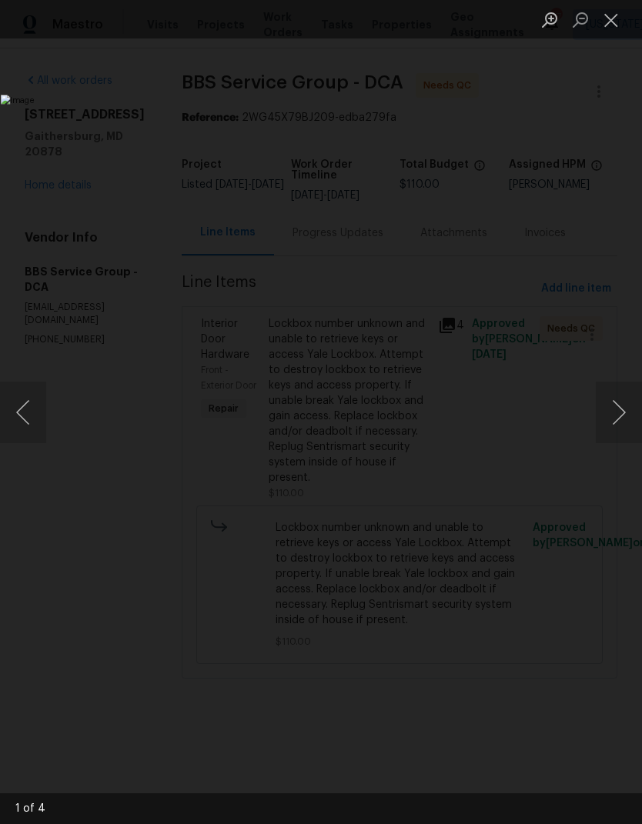
click at [621, 406] on button "Next image" at bounding box center [618, 413] width 46 height 62
click at [620, 401] on button "Next image" at bounding box center [618, 413] width 46 height 62
click at [629, 400] on button "Next image" at bounding box center [618, 413] width 46 height 62
click at [615, 406] on button "Next image" at bounding box center [618, 413] width 46 height 62
click at [619, 405] on button "Next image" at bounding box center [618, 413] width 46 height 62
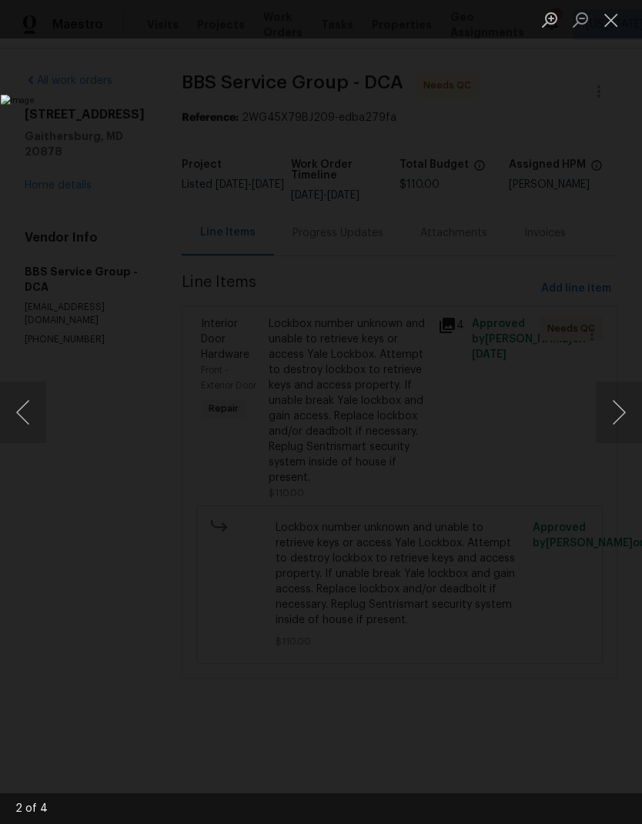
click at [621, 400] on button "Next image" at bounding box center [618, 413] width 46 height 62
click at [621, 399] on button "Next image" at bounding box center [618, 413] width 46 height 62
click at [613, 17] on button "Close lightbox" at bounding box center [610, 19] width 31 height 27
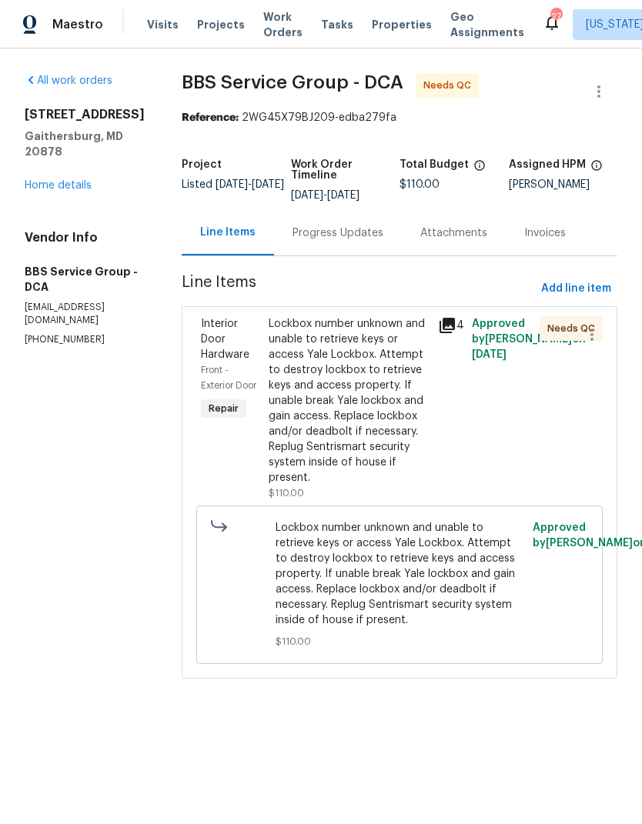
click at [58, 191] on link "Home details" at bounding box center [58, 185] width 67 height 11
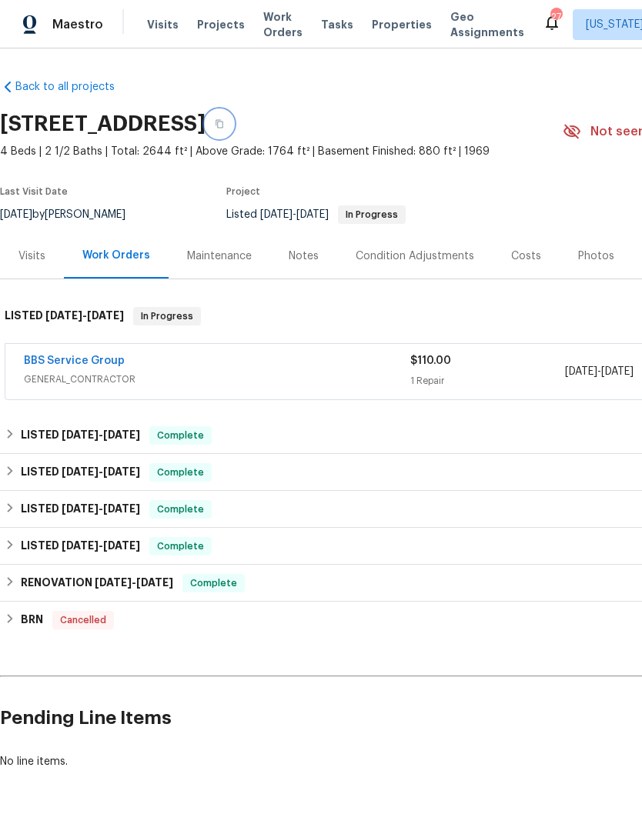
click at [233, 129] on button "button" at bounding box center [219, 124] width 28 height 28
click at [44, 356] on link "BBS Service Group" at bounding box center [74, 360] width 101 height 11
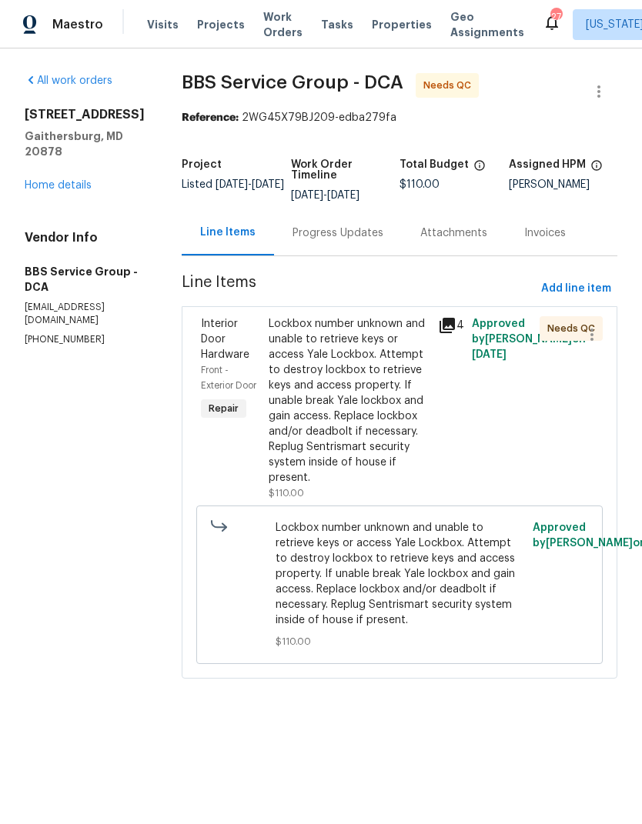
click at [331, 375] on div "Lockbox number unknown and unable to retrieve keys or access Yale Lockbox. Atte…" at bounding box center [348, 400] width 160 height 169
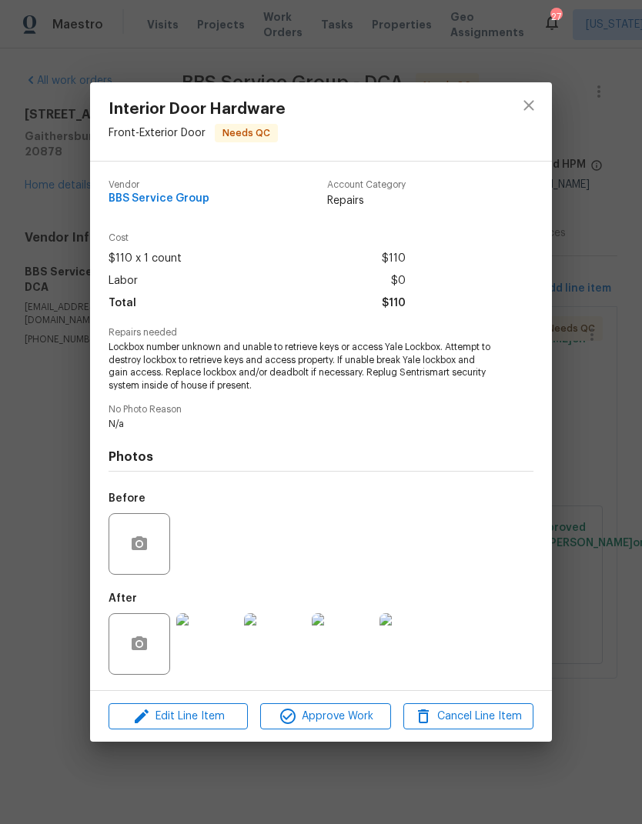
click at [406, 644] on img at bounding box center [410, 644] width 62 height 62
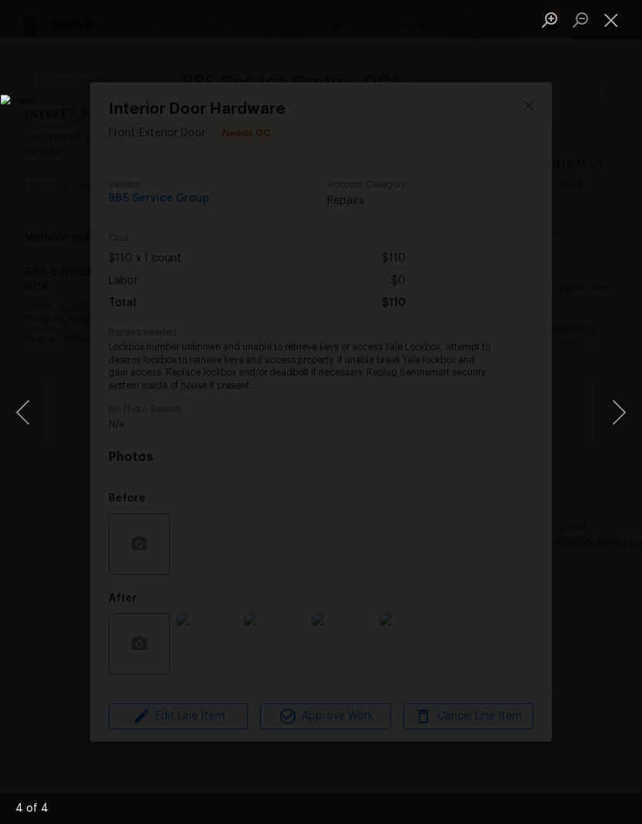
click at [42, 416] on button "Previous image" at bounding box center [23, 413] width 46 height 62
